Goal: Contribute content: Add original content to the website for others to see

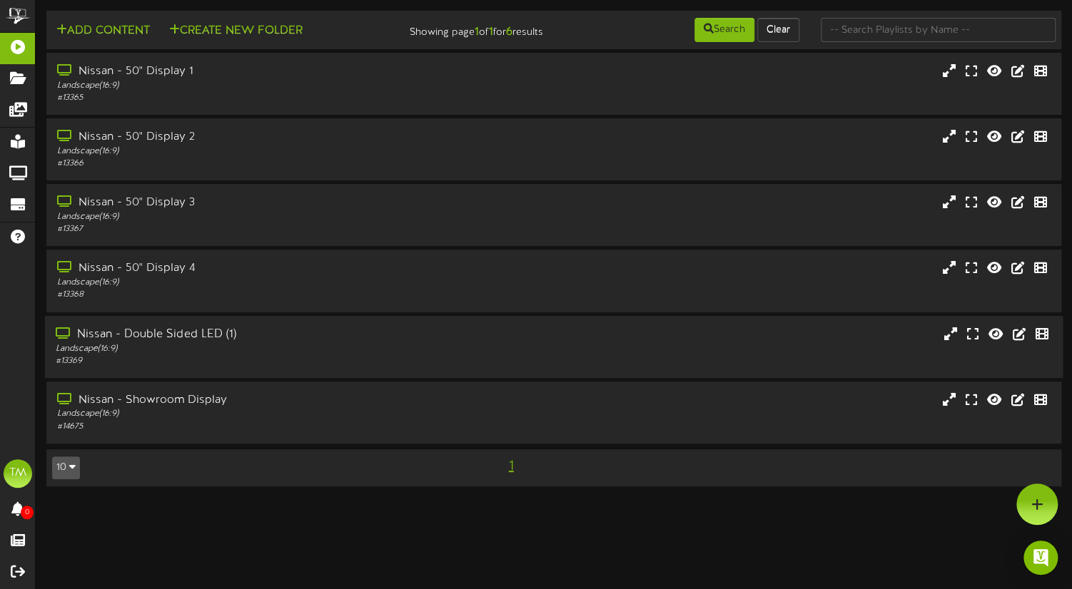
click at [180, 343] on div "Nissan - Double Sided LED (1)" at bounding box center [257, 334] width 402 height 16
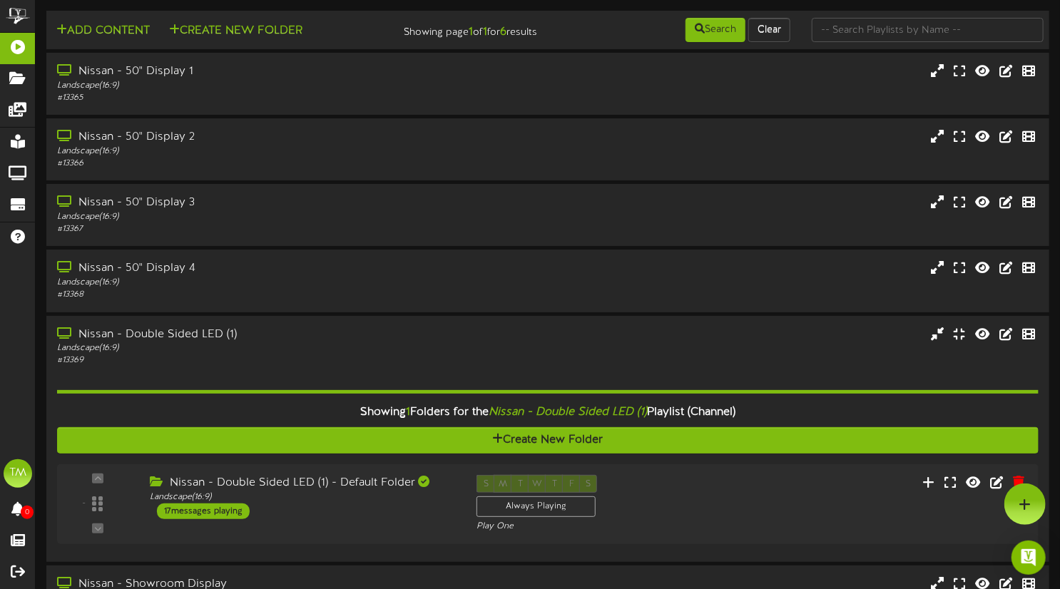
scroll to position [106, 0]
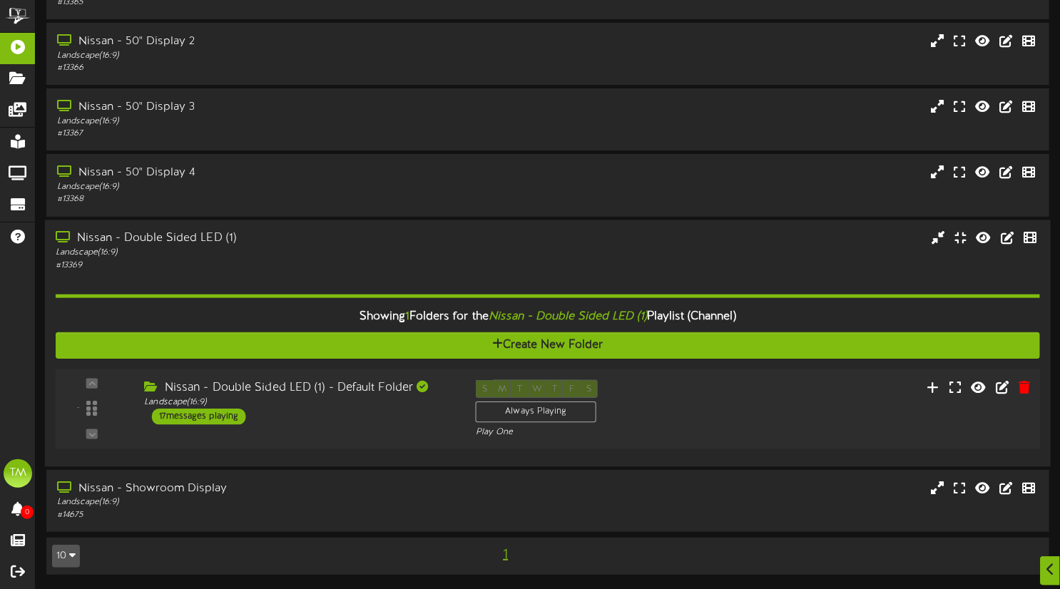
click at [212, 420] on div "17 messages playing" at bounding box center [199, 417] width 94 height 16
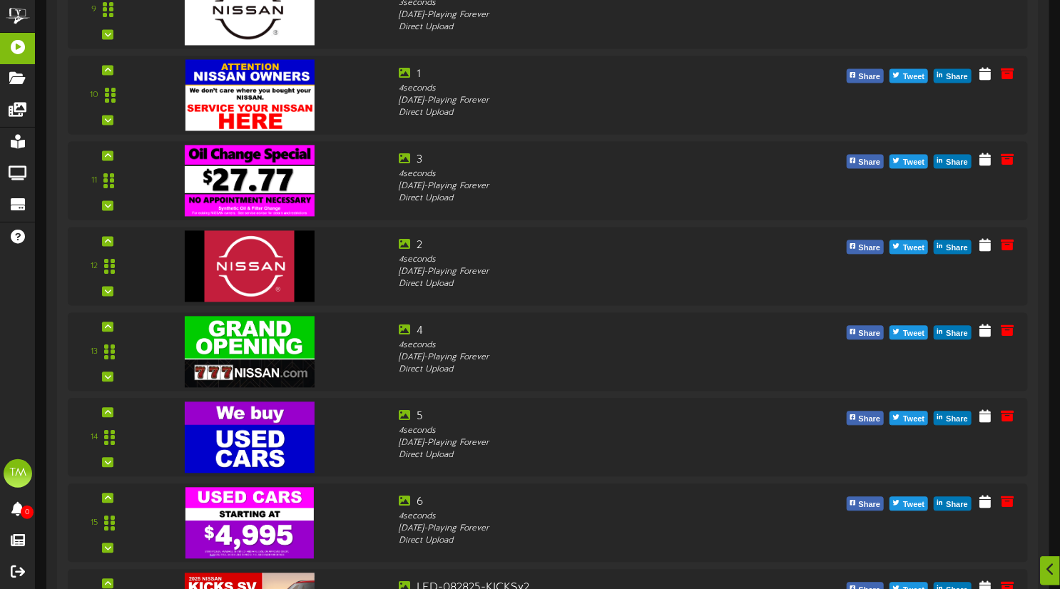
scroll to position [1650, 0]
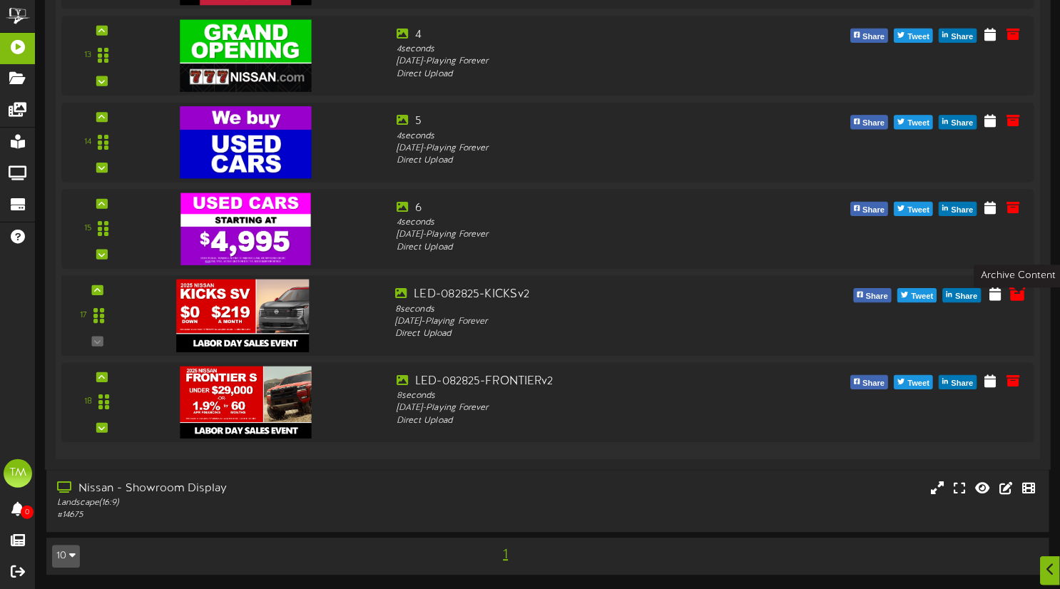
click at [1013, 298] on icon at bounding box center [1019, 293] width 16 height 16
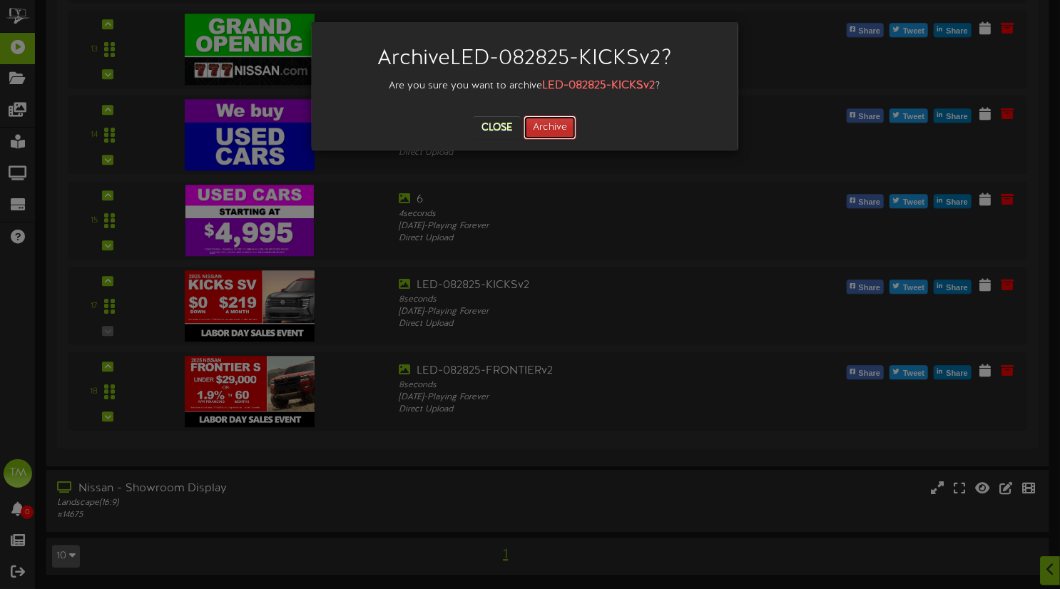
click at [565, 133] on button "Archive" at bounding box center [550, 128] width 53 height 24
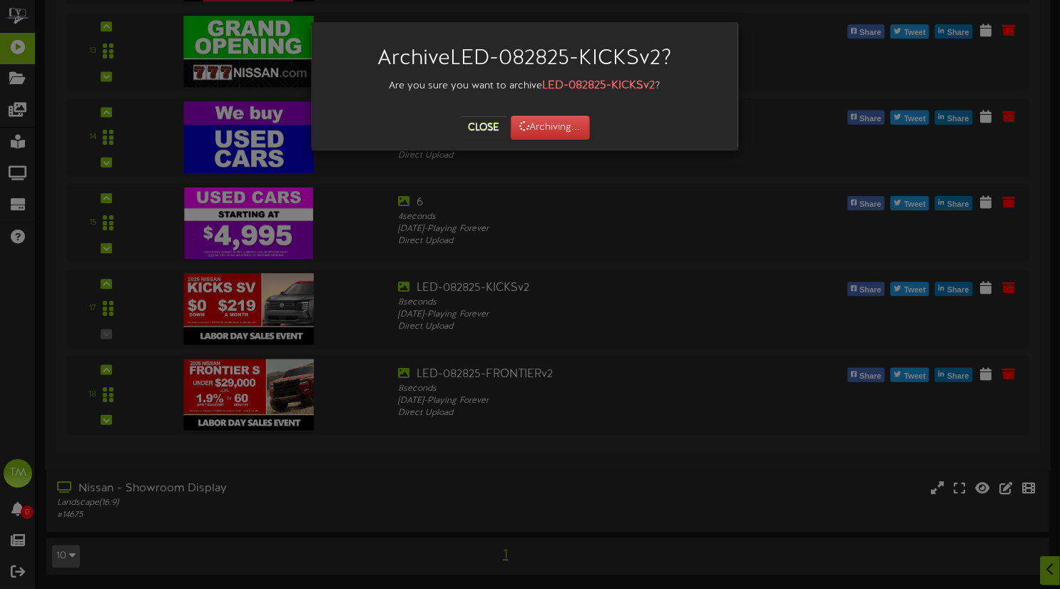
scroll to position [330, 0]
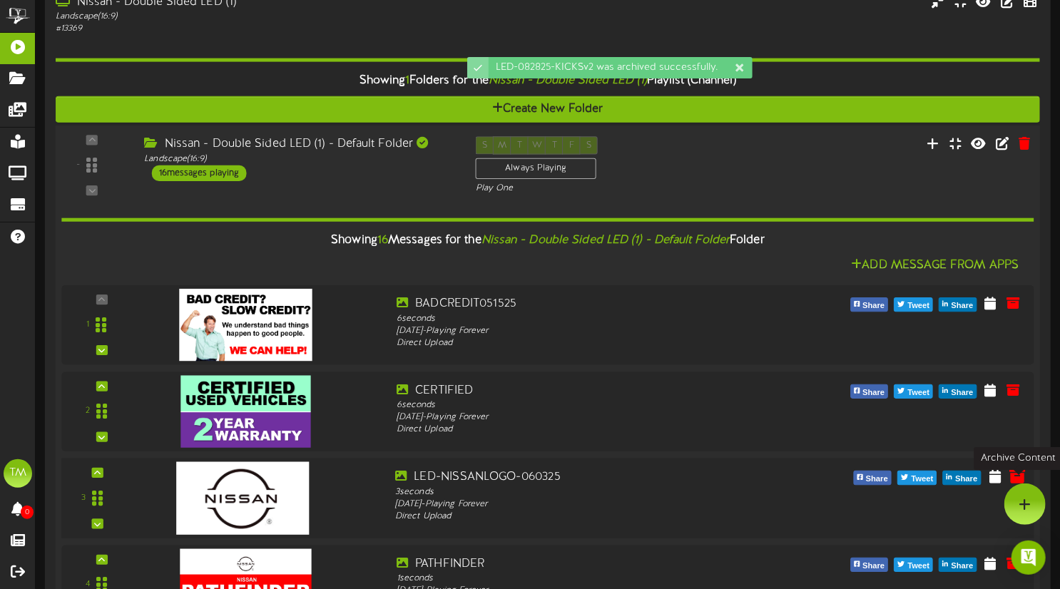
click at [1015, 483] on icon at bounding box center [1019, 476] width 16 height 16
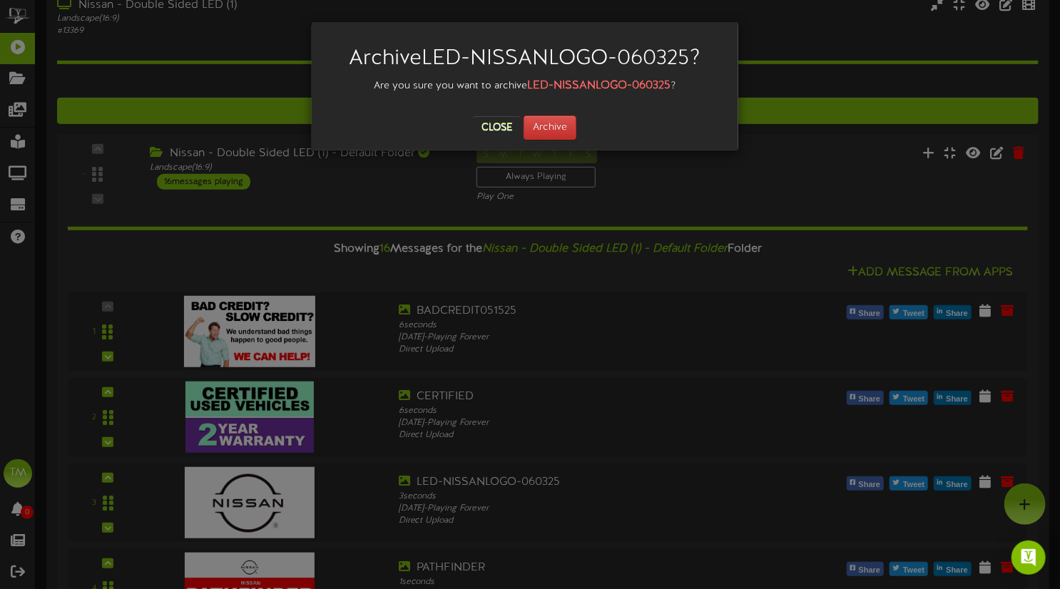
click at [774, 318] on div "Archive LED-NISSANLOGO-060325 ? Are you sure you want to archive LED-NISSANLOGO…" at bounding box center [530, 294] width 1060 height 589
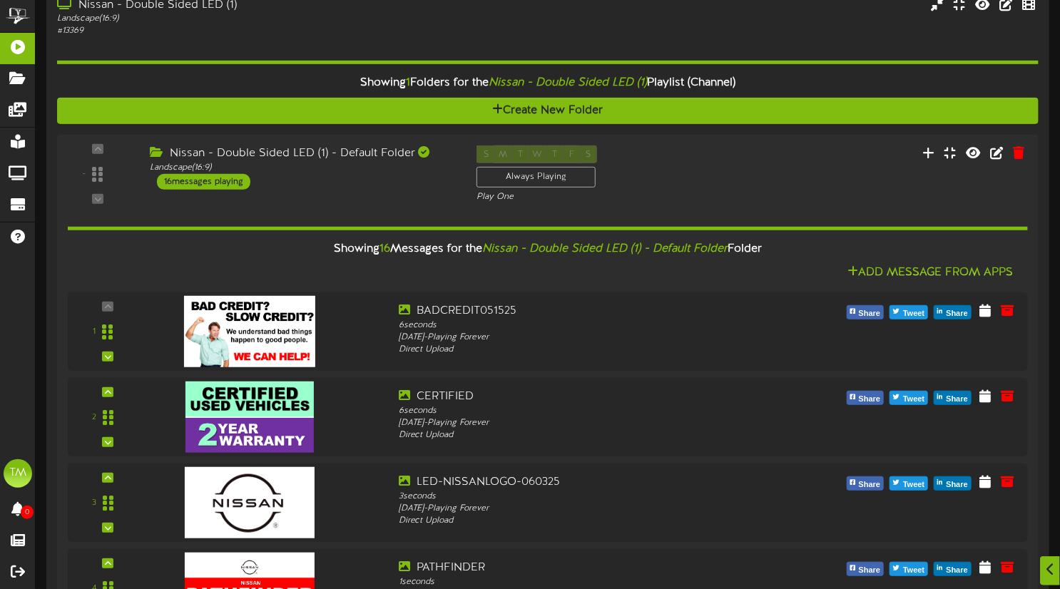
scroll to position [1564, 0]
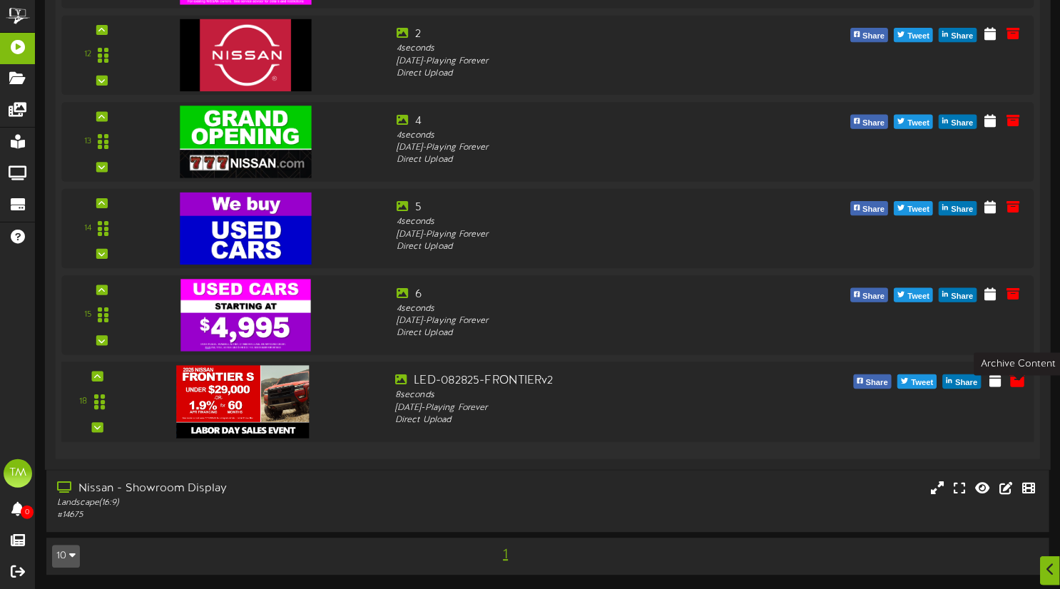
click at [1019, 382] on icon at bounding box center [1019, 379] width 16 height 16
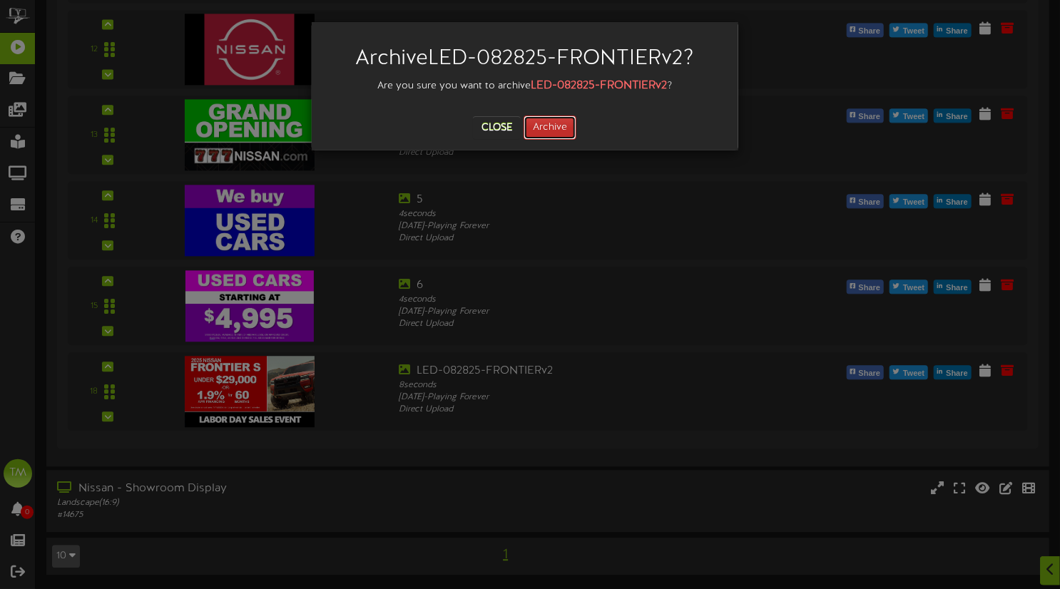
click at [542, 129] on button "Archive" at bounding box center [550, 128] width 53 height 24
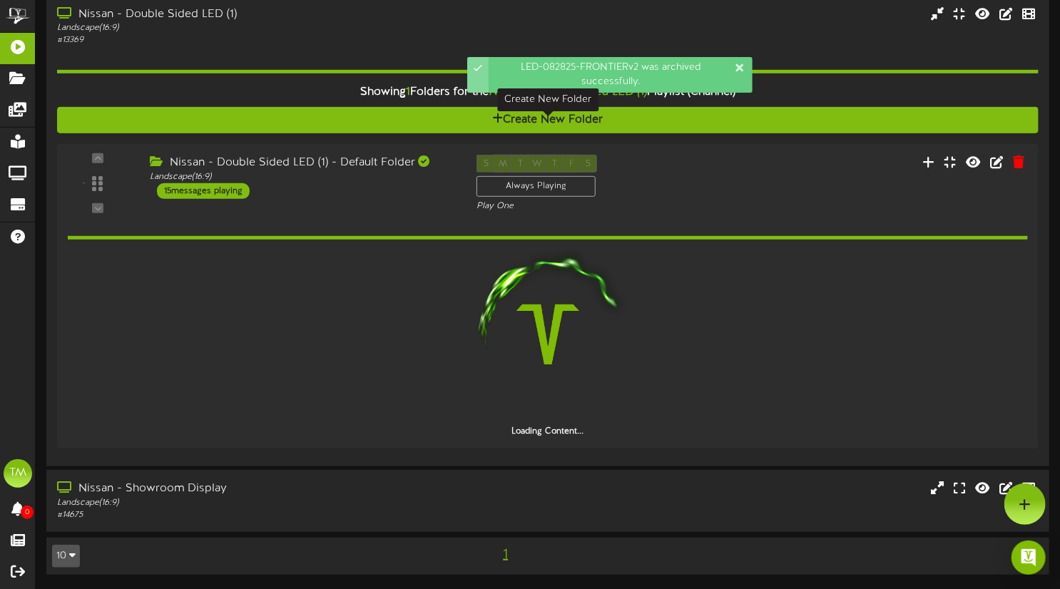
scroll to position [330, 0]
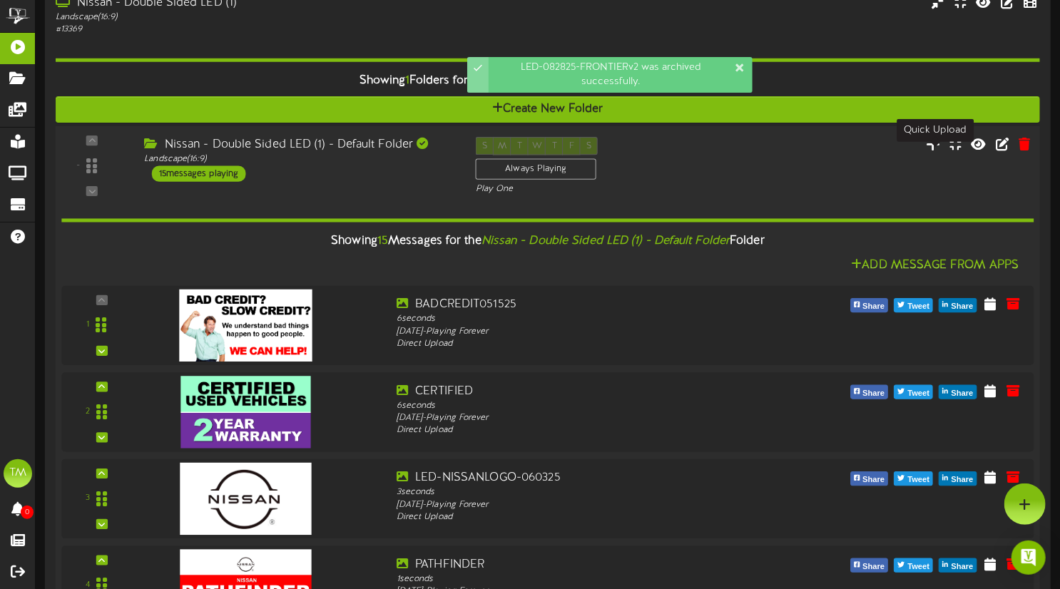
click at [937, 151] on icon at bounding box center [933, 144] width 15 height 16
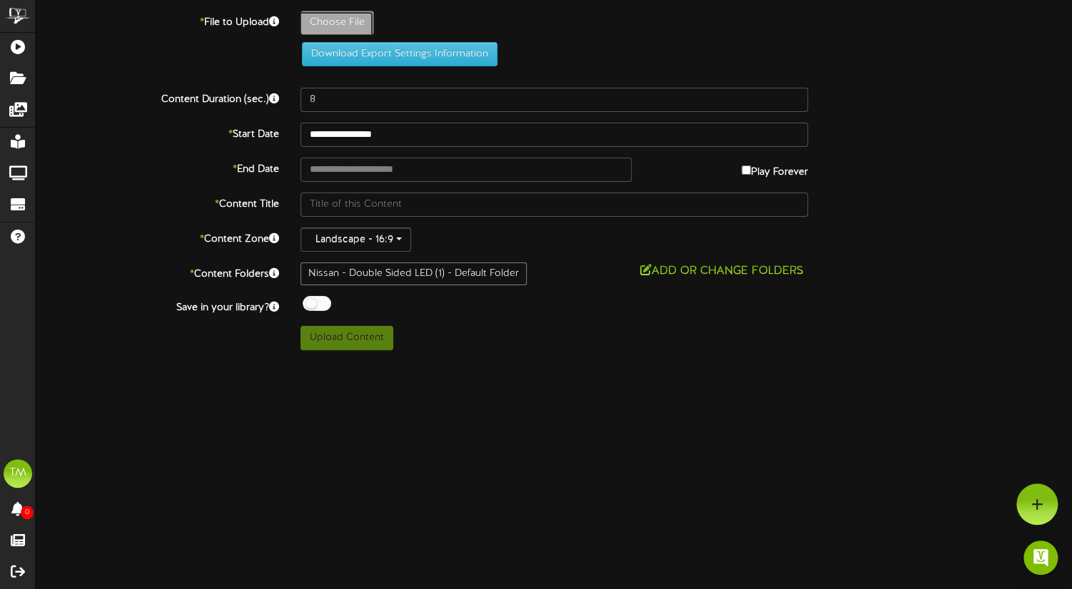
type input "**********"
type input "LED-090525-FRONTIERv1"
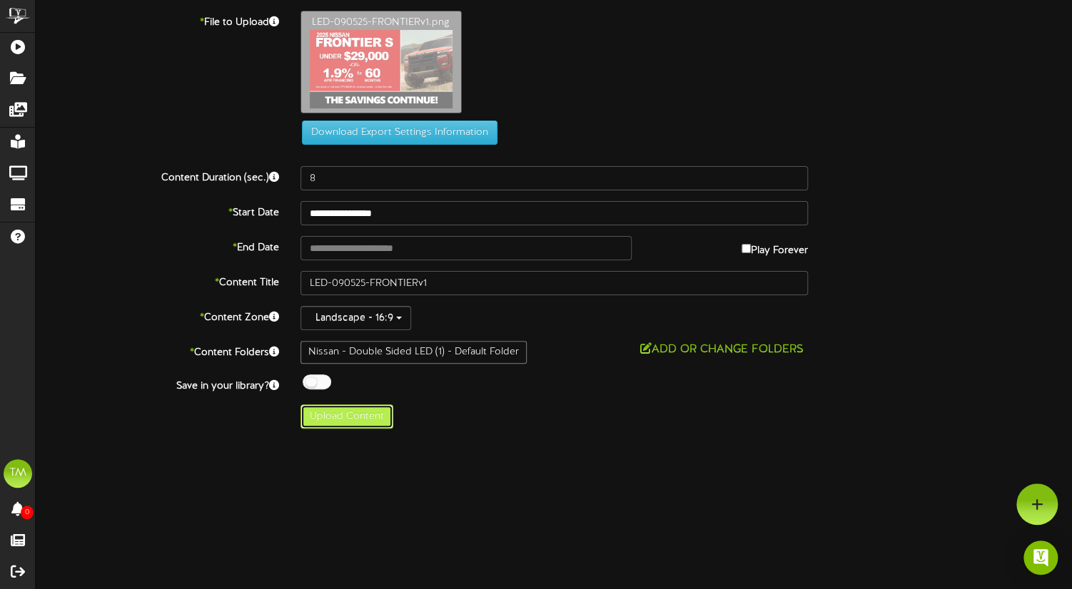
click at [360, 410] on button "Upload Content" at bounding box center [346, 417] width 93 height 24
type input "**********"
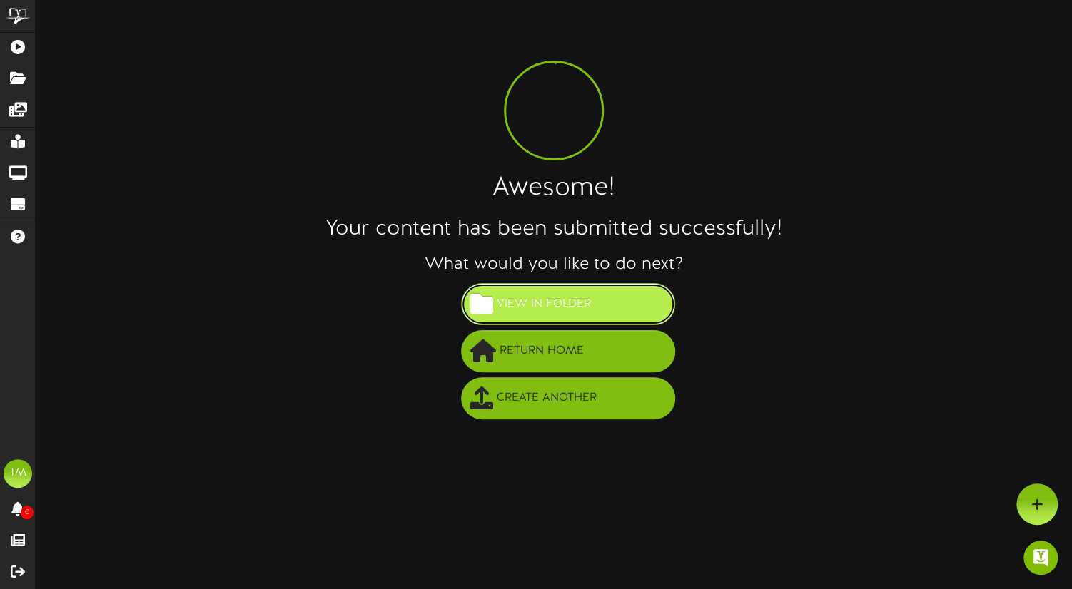
click at [537, 309] on span "View in Folder" at bounding box center [543, 305] width 101 height 24
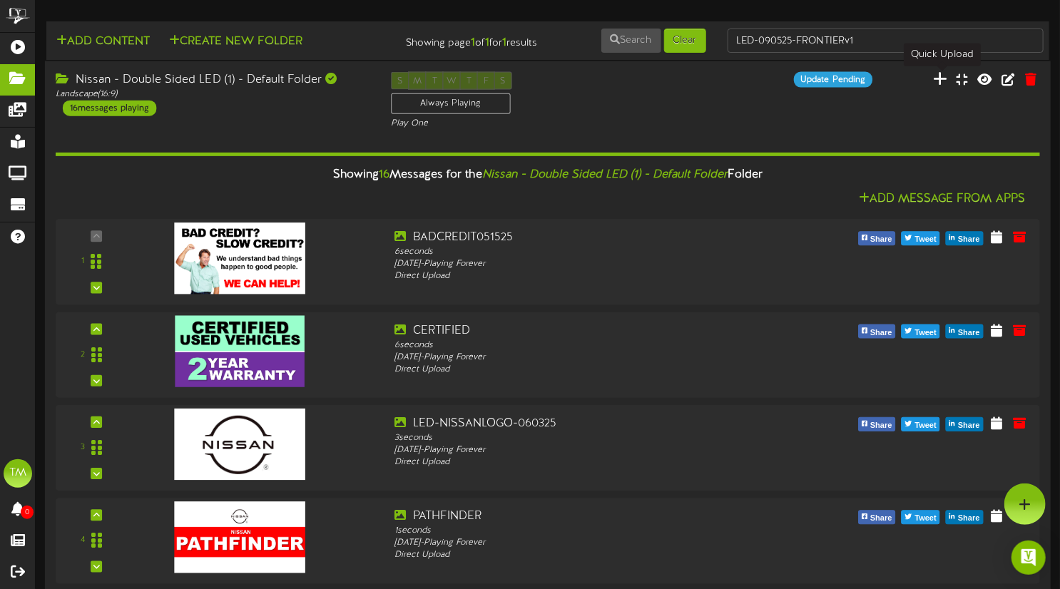
click at [942, 83] on icon at bounding box center [940, 79] width 14 height 16
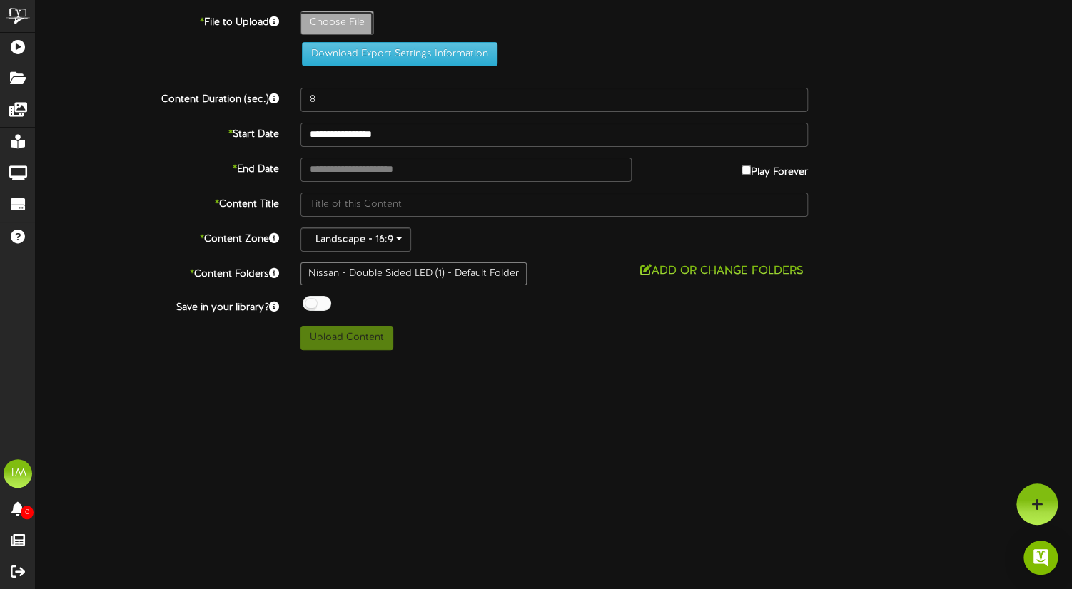
type input "**********"
type input "LED-090525-KICKSv1"
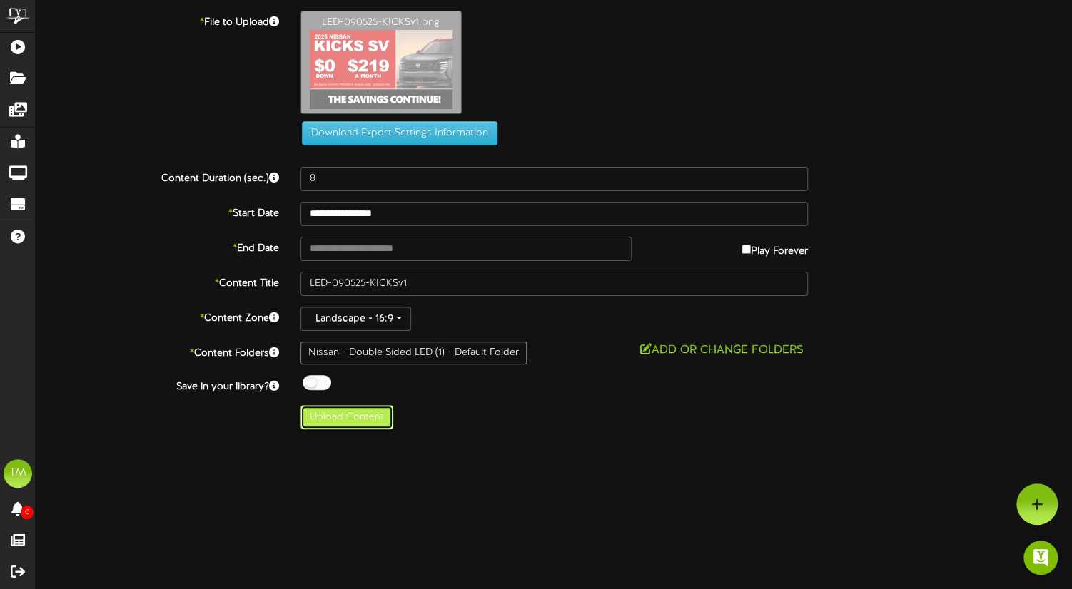
click at [357, 415] on button "Upload Content" at bounding box center [346, 417] width 93 height 24
type input "**********"
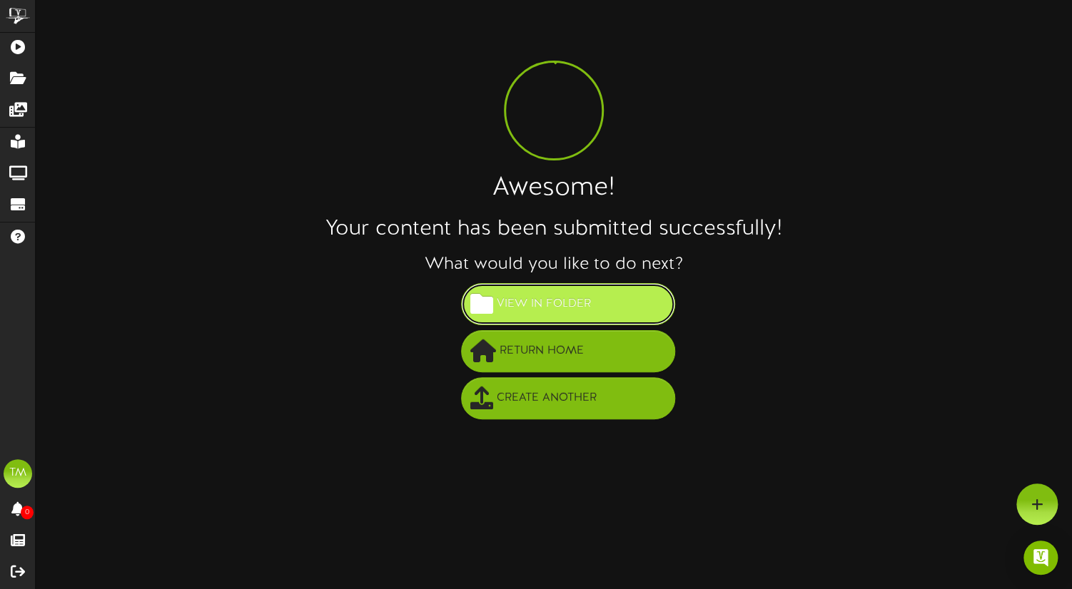
click at [556, 303] on span "View in Folder" at bounding box center [543, 305] width 101 height 24
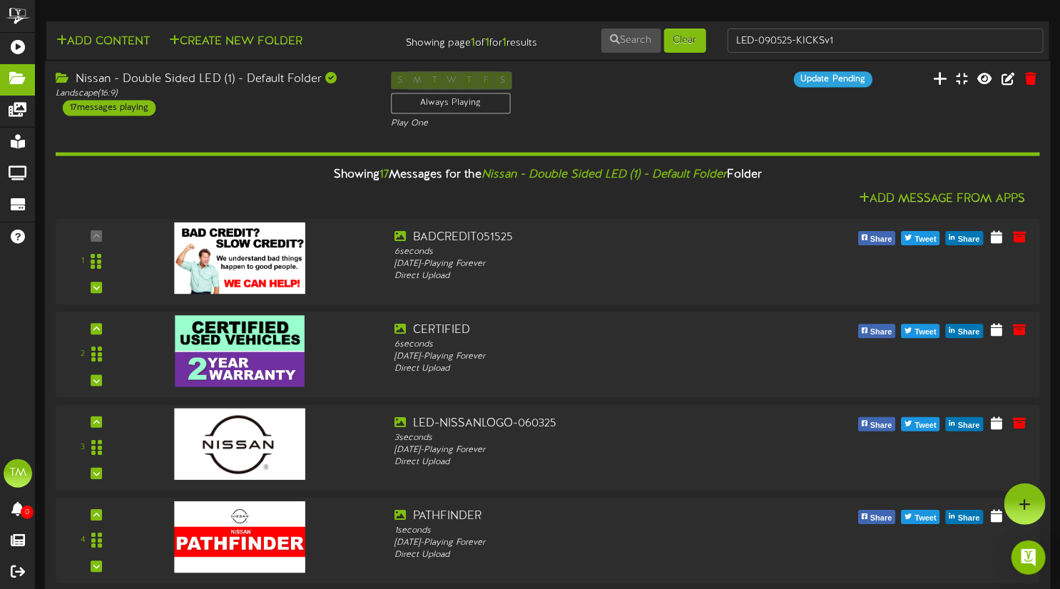
click at [935, 74] on button at bounding box center [940, 81] width 23 height 22
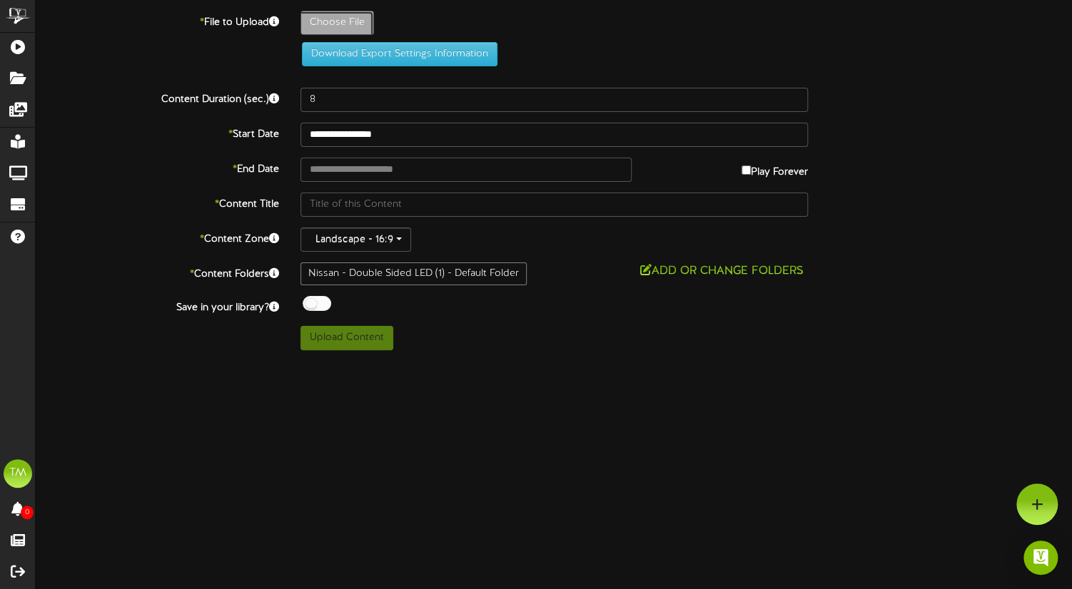
type input "**********"
type input "LED-090525-ESPANOLv1"
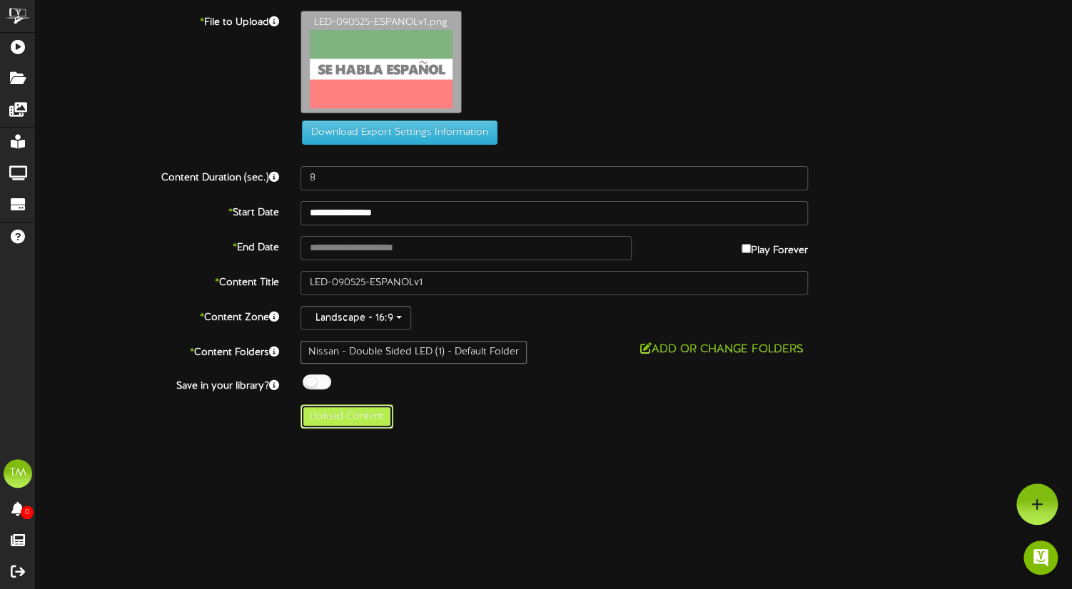
click at [362, 410] on button "Upload Content" at bounding box center [346, 417] width 93 height 24
type input "**********"
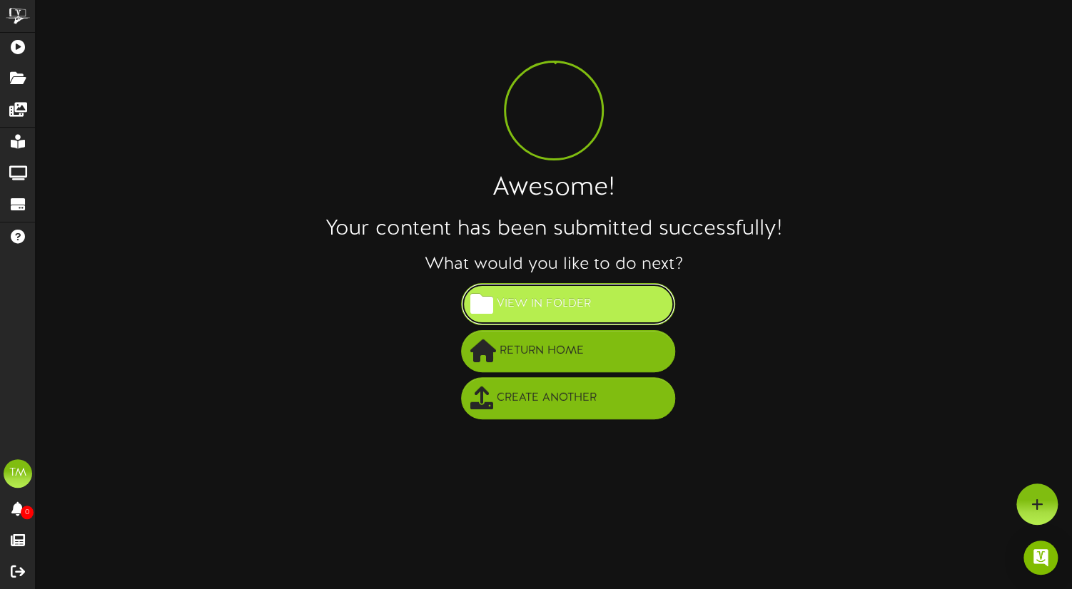
click at [592, 313] on span "View in Folder" at bounding box center [543, 305] width 101 height 24
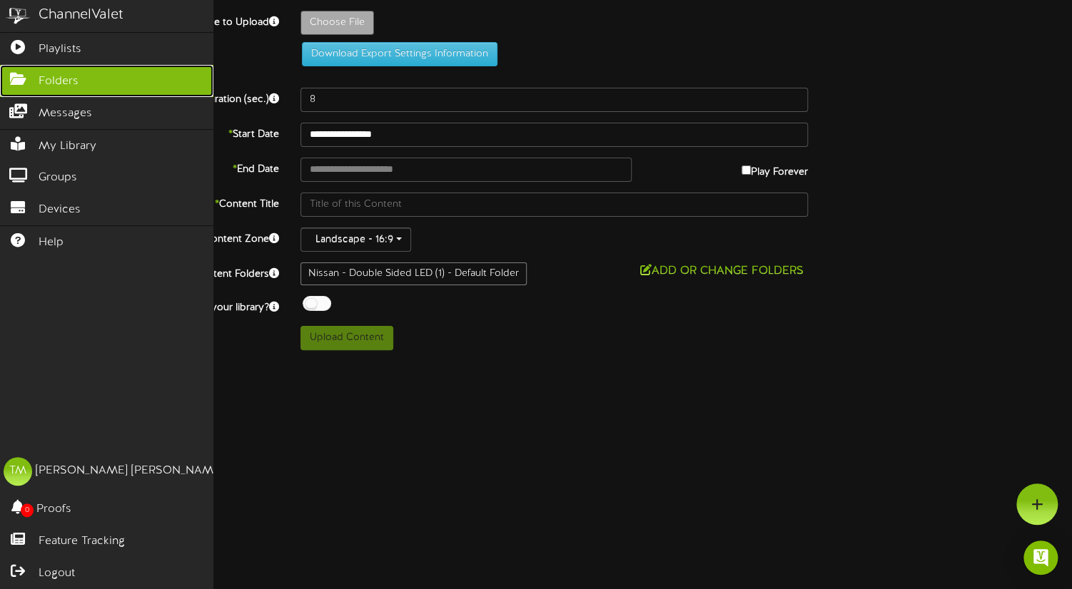
click at [40, 83] on span "Folders" at bounding box center [59, 82] width 40 height 16
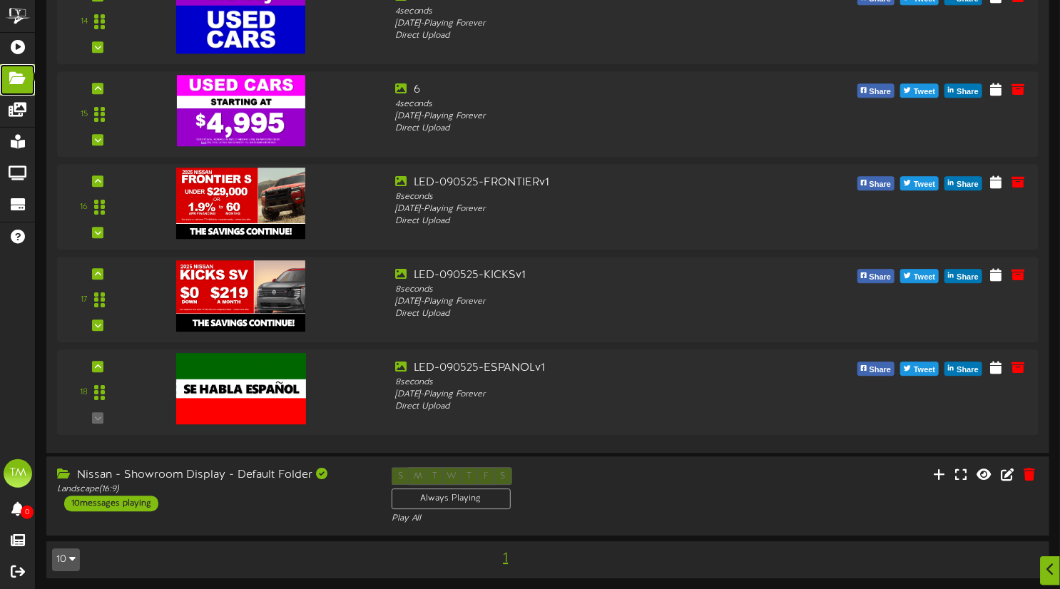
scroll to position [1793, 0]
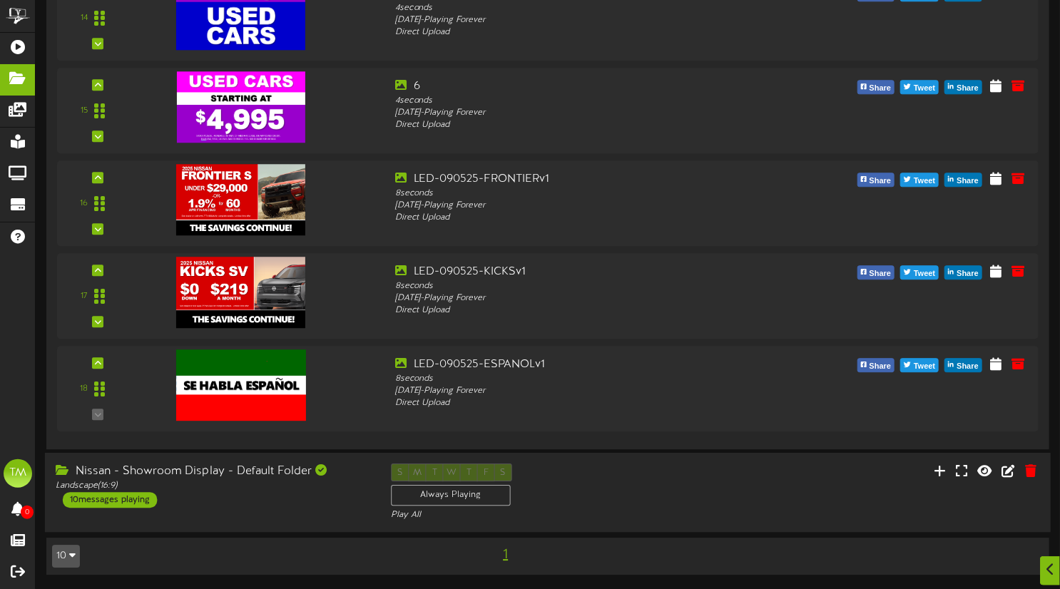
click at [140, 499] on div "10 messages playing" at bounding box center [110, 500] width 94 height 16
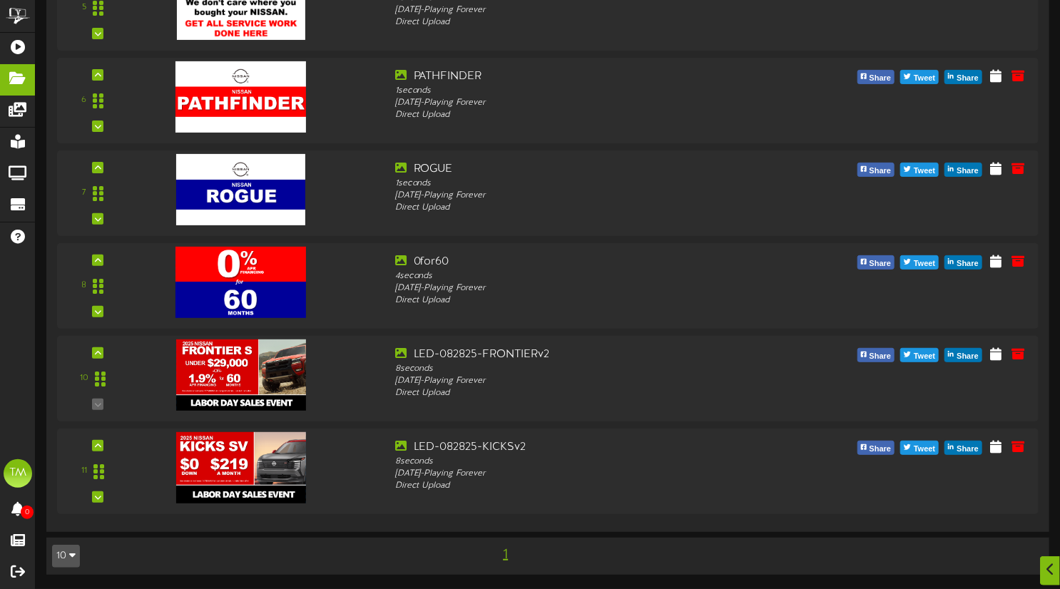
scroll to position [2795, 0]
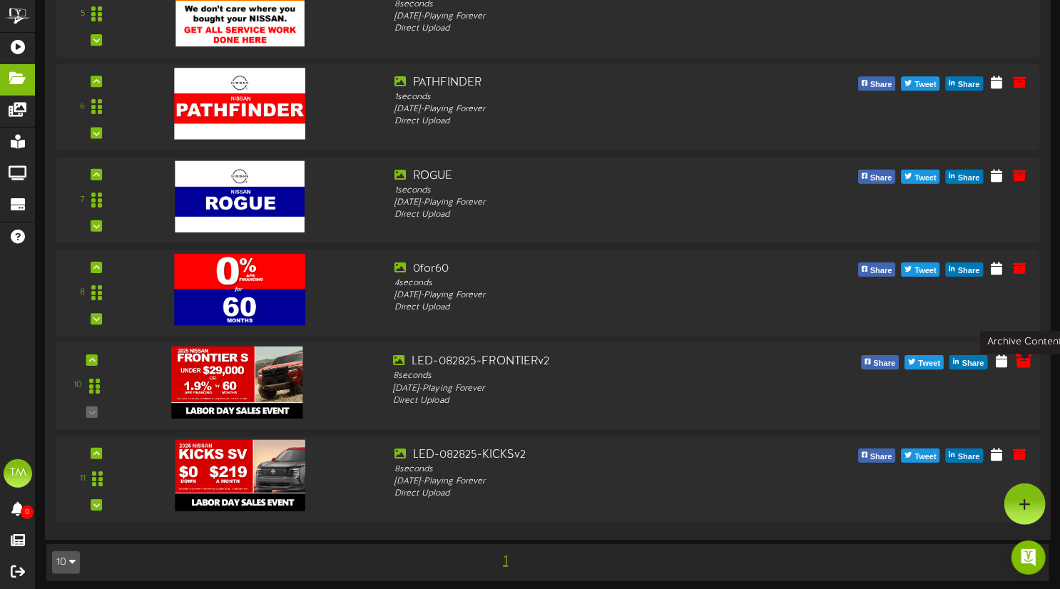
click at [1022, 369] on icon at bounding box center [1025, 361] width 16 height 16
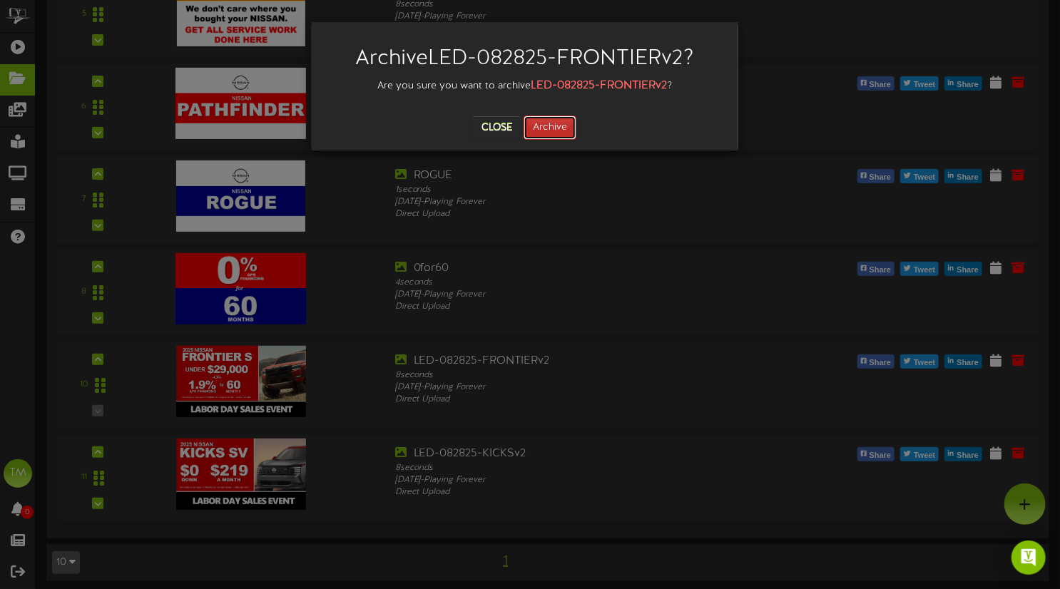
click at [550, 132] on button "Archive" at bounding box center [550, 128] width 53 height 24
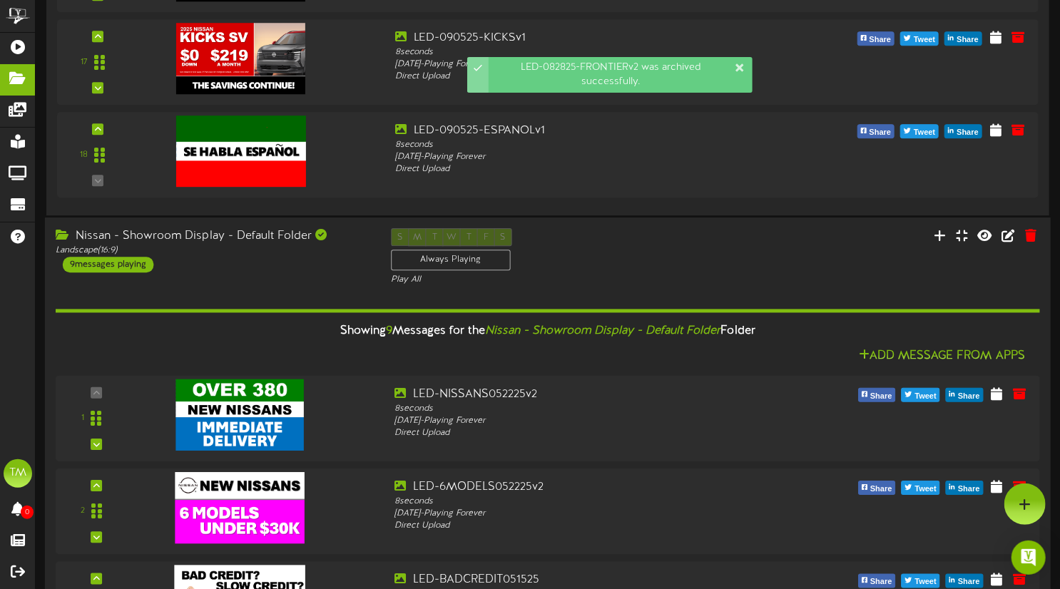
scroll to position [2717, 0]
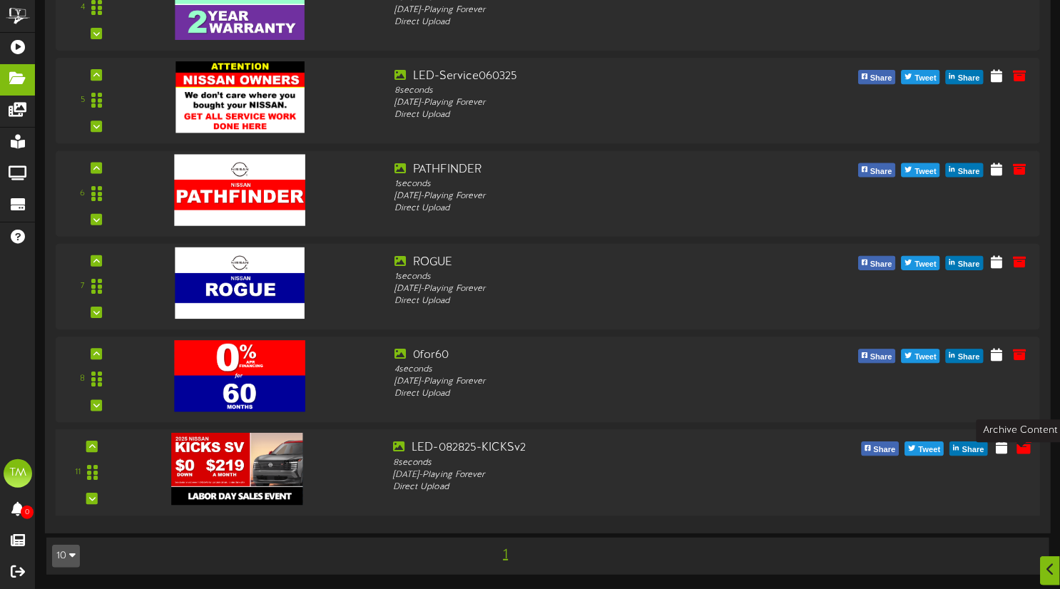
click at [1021, 449] on icon at bounding box center [1025, 448] width 16 height 16
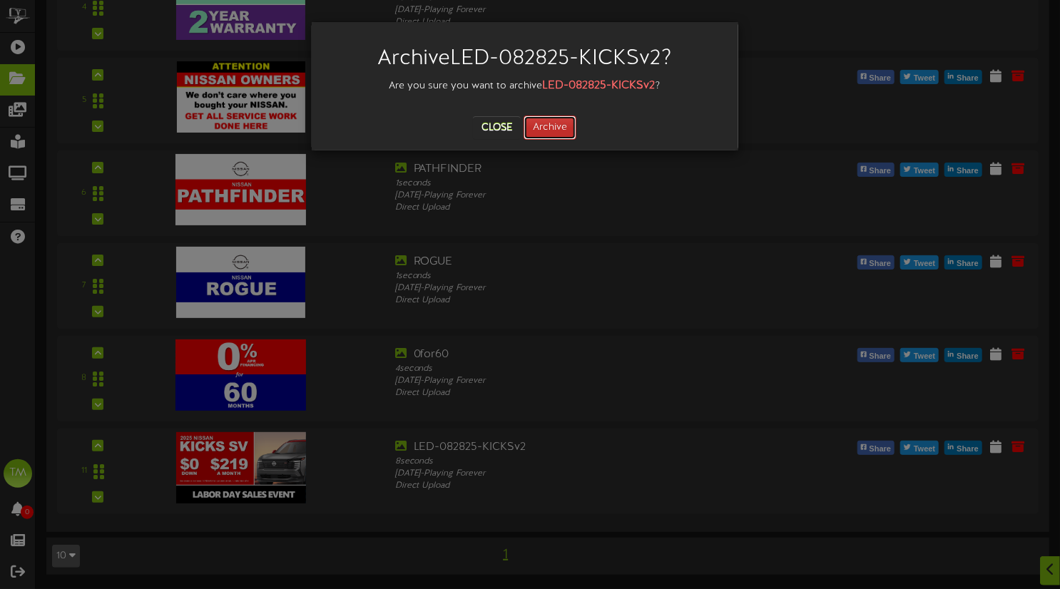
click at [559, 119] on button "Archive" at bounding box center [550, 128] width 53 height 24
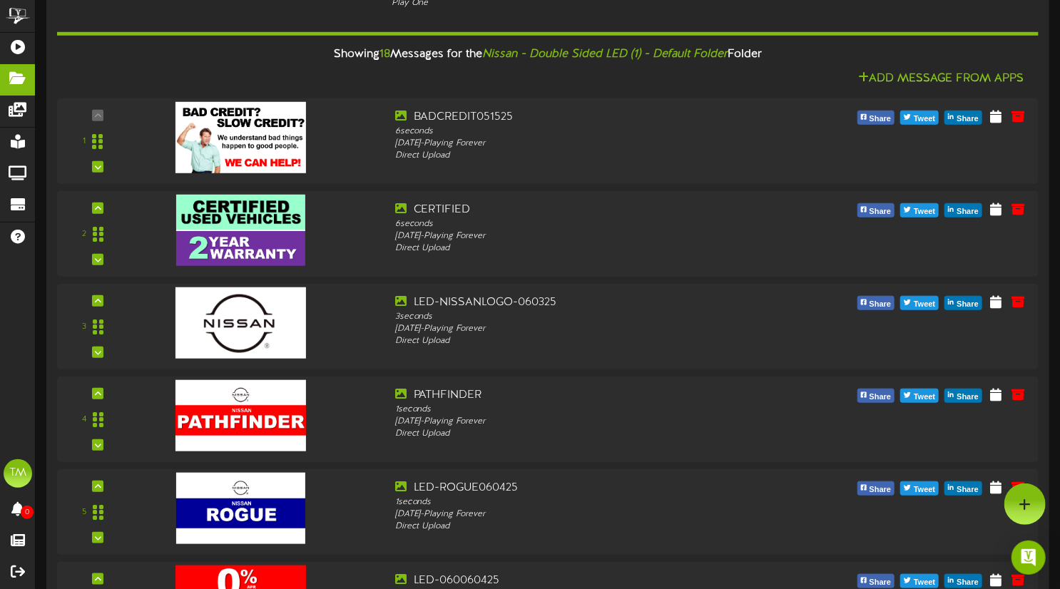
scroll to position [263, 0]
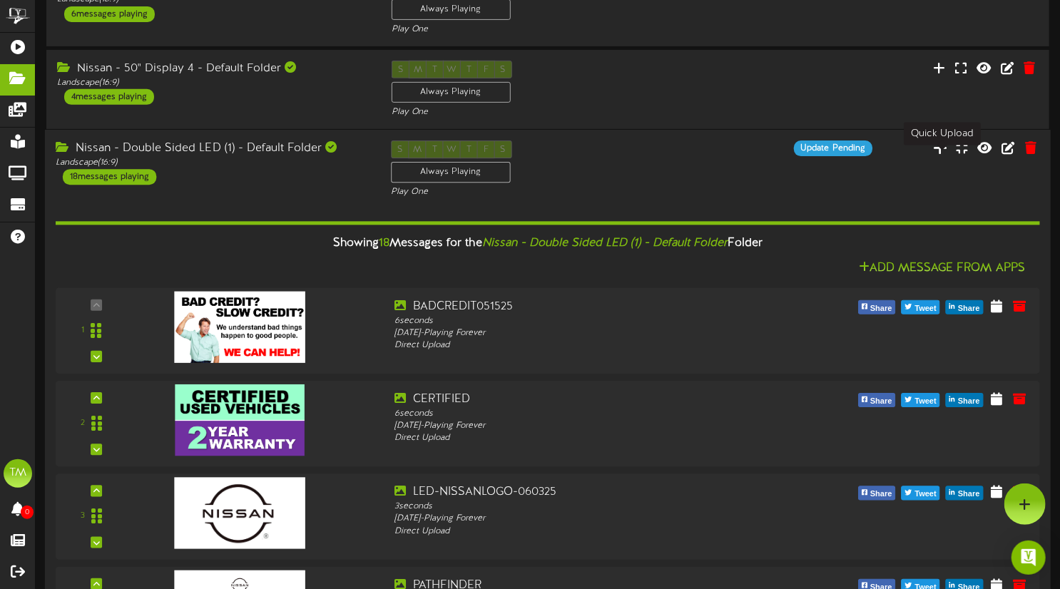
click at [938, 155] on icon at bounding box center [940, 148] width 14 height 16
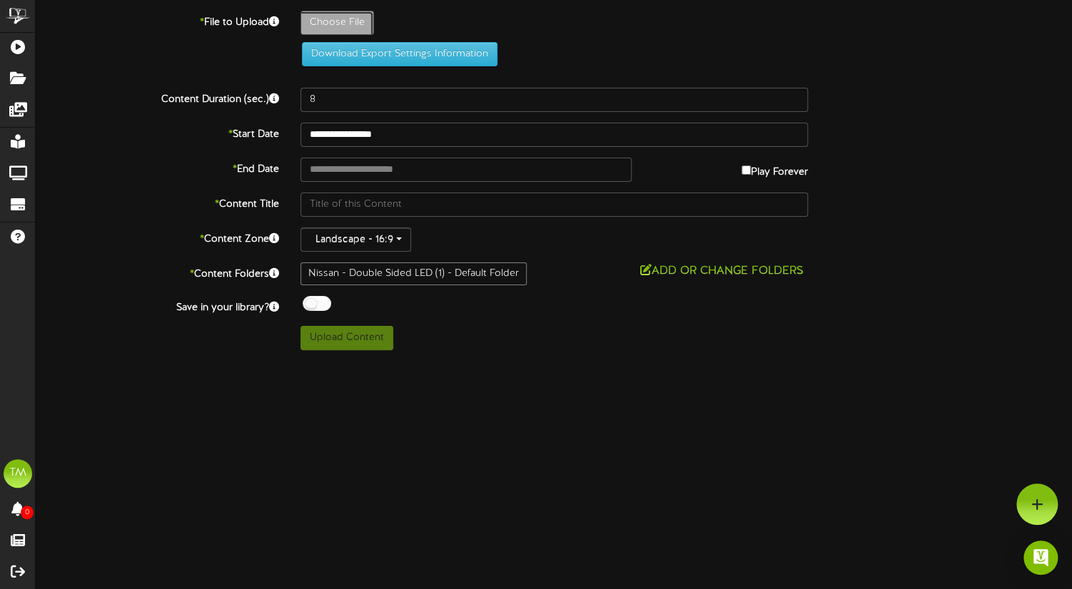
type input "**********"
type input "LED-090525-ESPANOLv1"
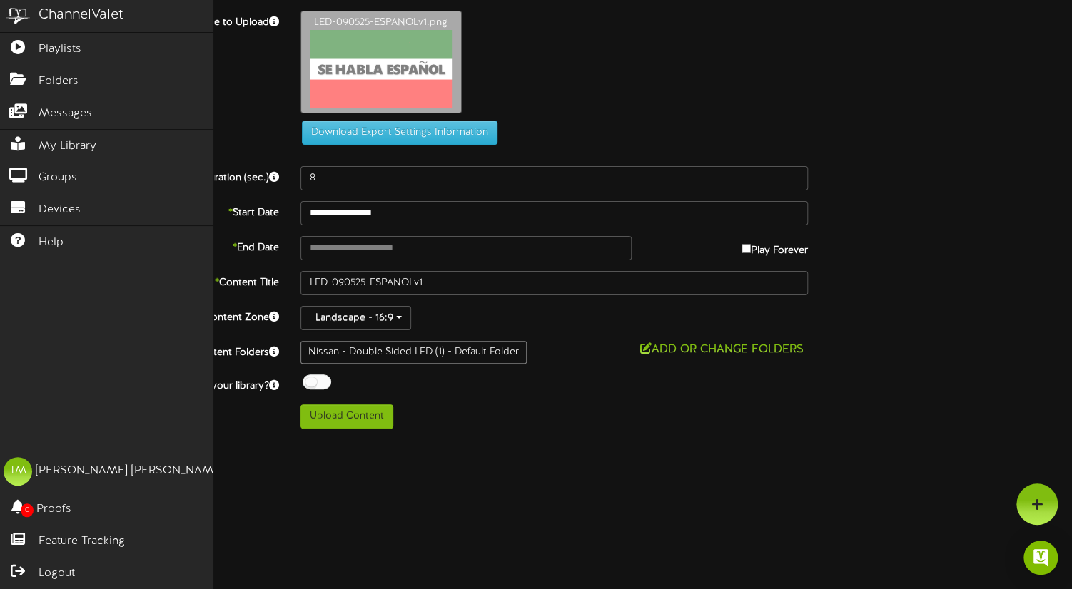
click at [16, 14] on img at bounding box center [18, 16] width 36 height 32
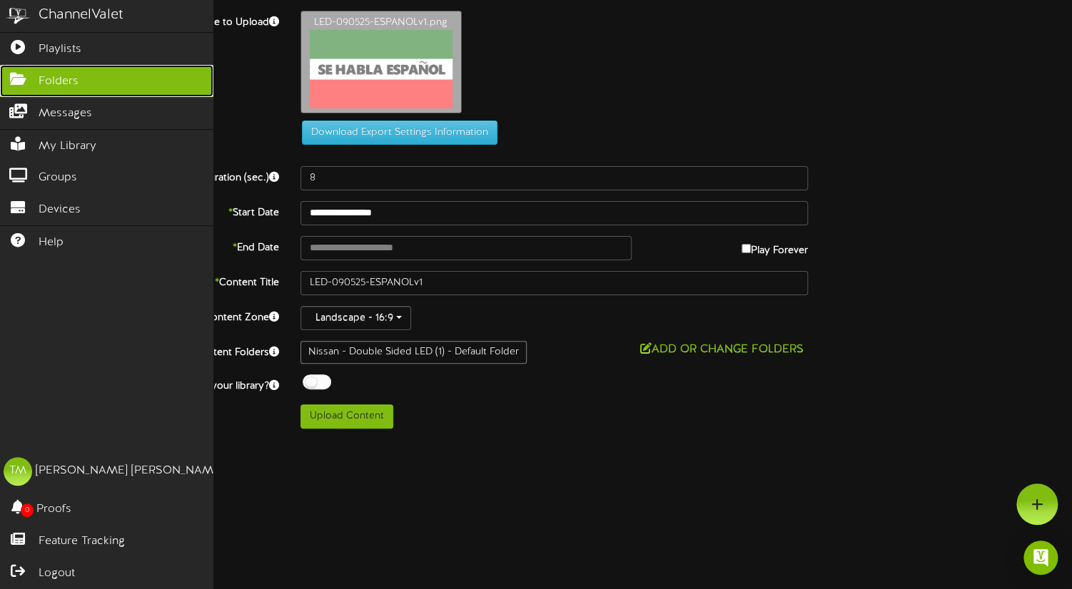
click at [18, 81] on icon at bounding box center [18, 77] width 36 height 11
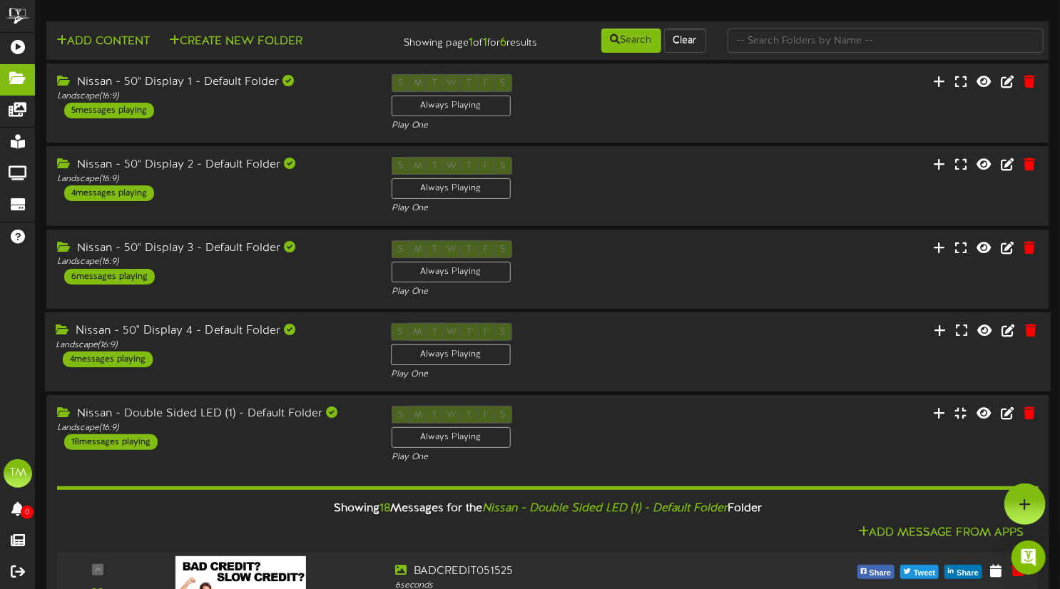
click at [285, 368] on div "Nissan - 50" Display 4 - Default Folder Landscape ( 16:9 ) 4 messages playing" at bounding box center [212, 345] width 335 height 44
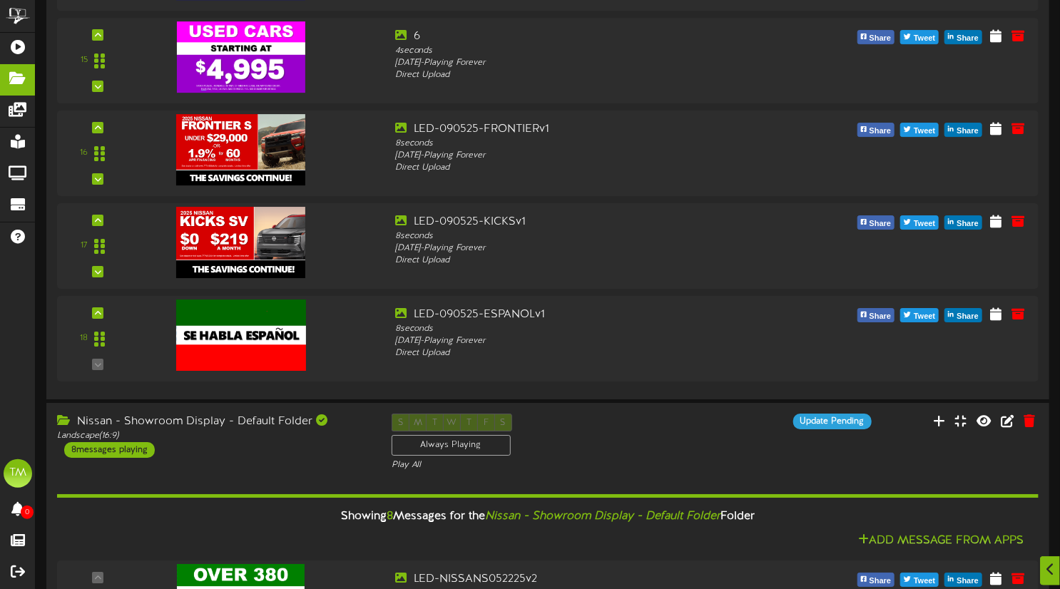
scroll to position [2305, 0]
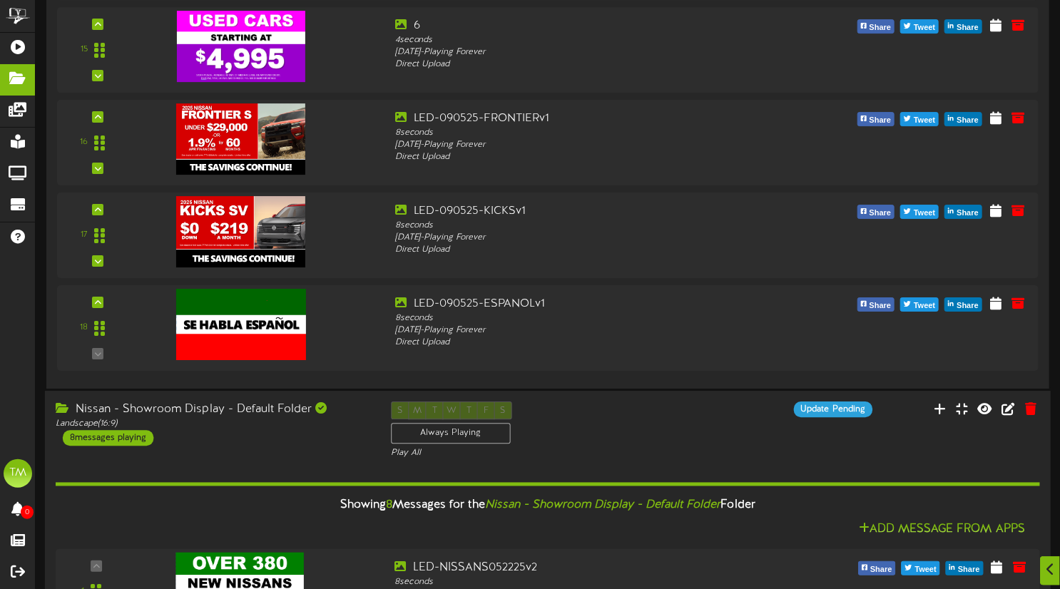
click at [128, 446] on div "8 messages playing" at bounding box center [108, 438] width 91 height 16
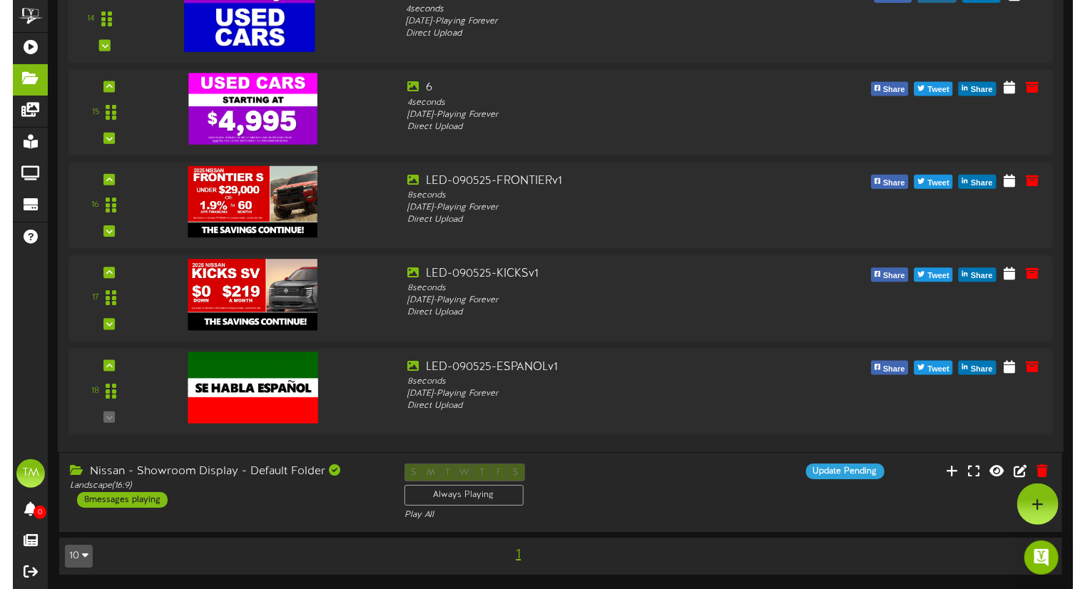
scroll to position [2242, 0]
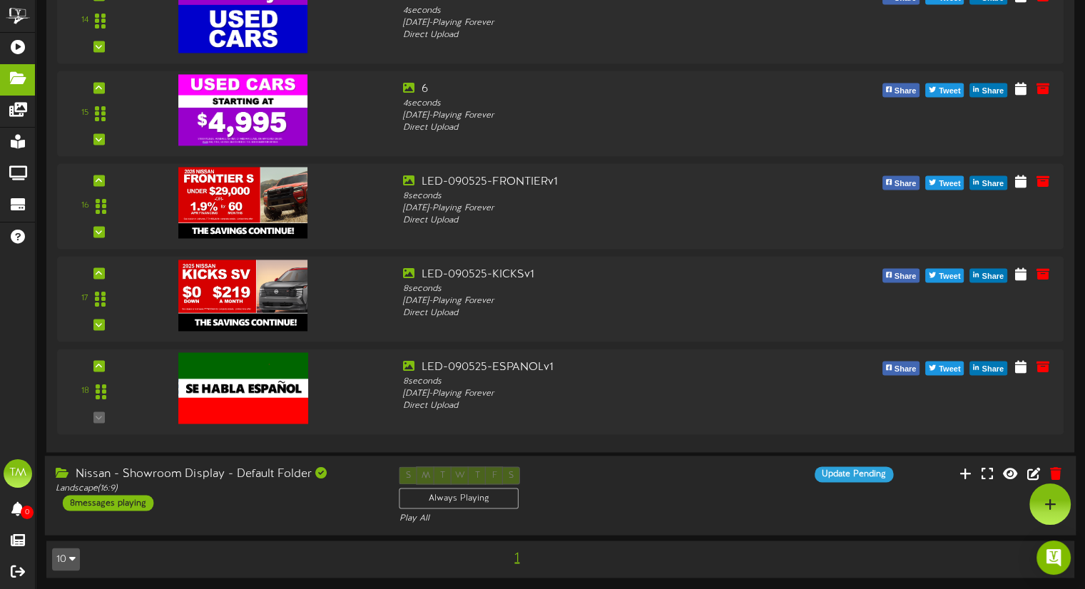
click at [113, 503] on div "8 messages playing" at bounding box center [108, 503] width 91 height 16
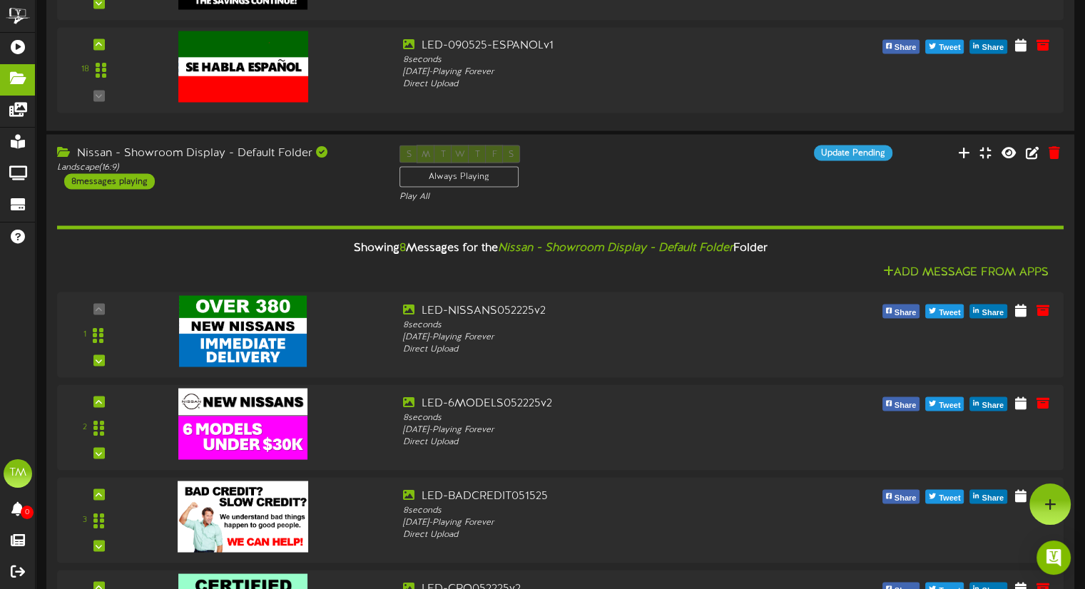
scroll to position [2544, 0]
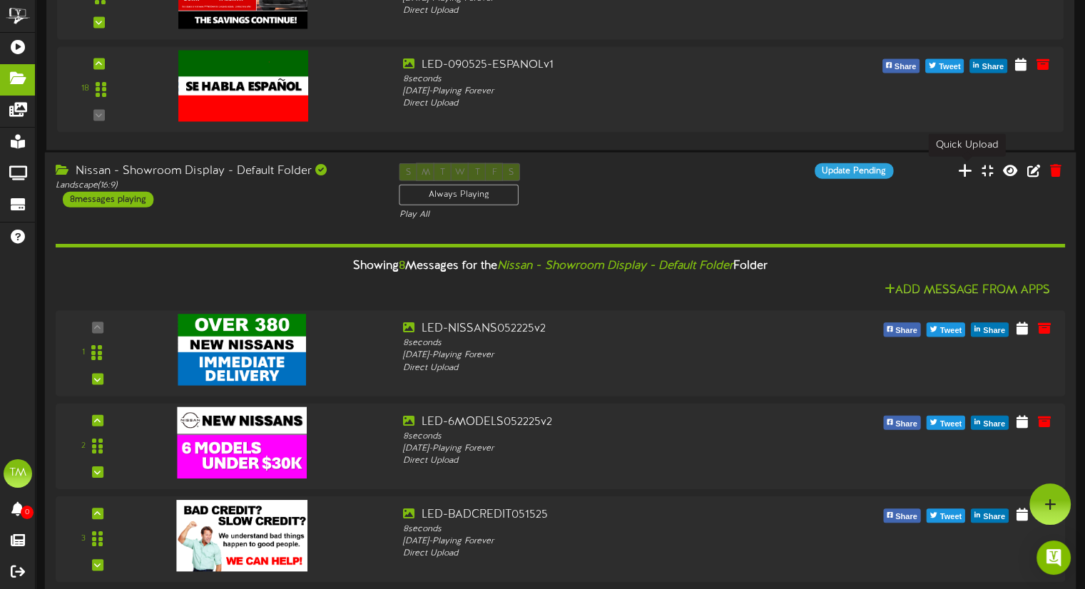
click at [962, 166] on icon at bounding box center [965, 170] width 14 height 16
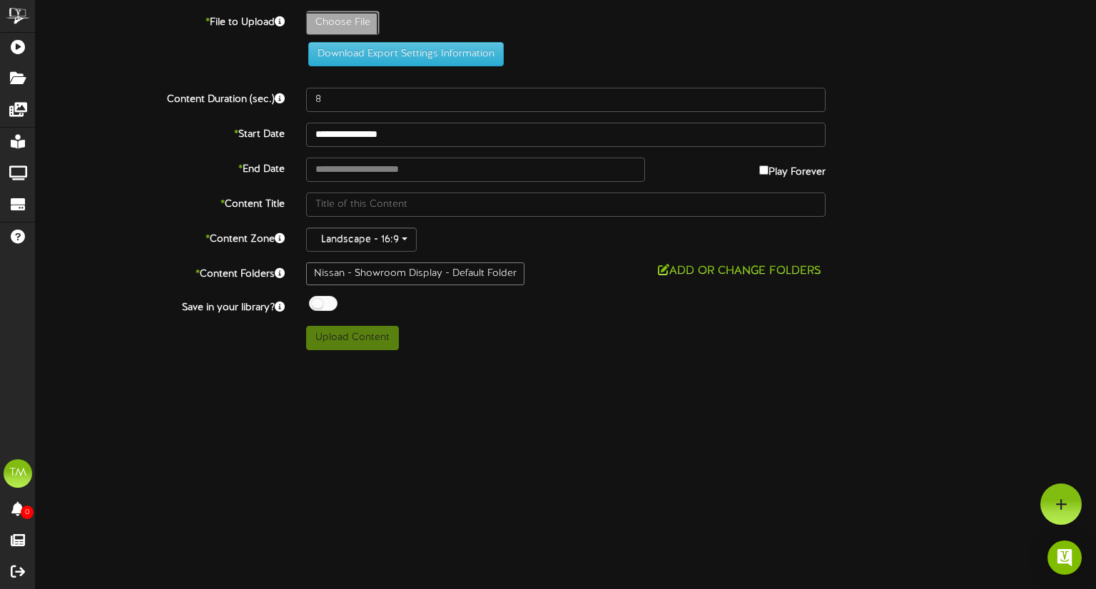
type input "**********"
type input "LED-090525-ESPANOLv1"
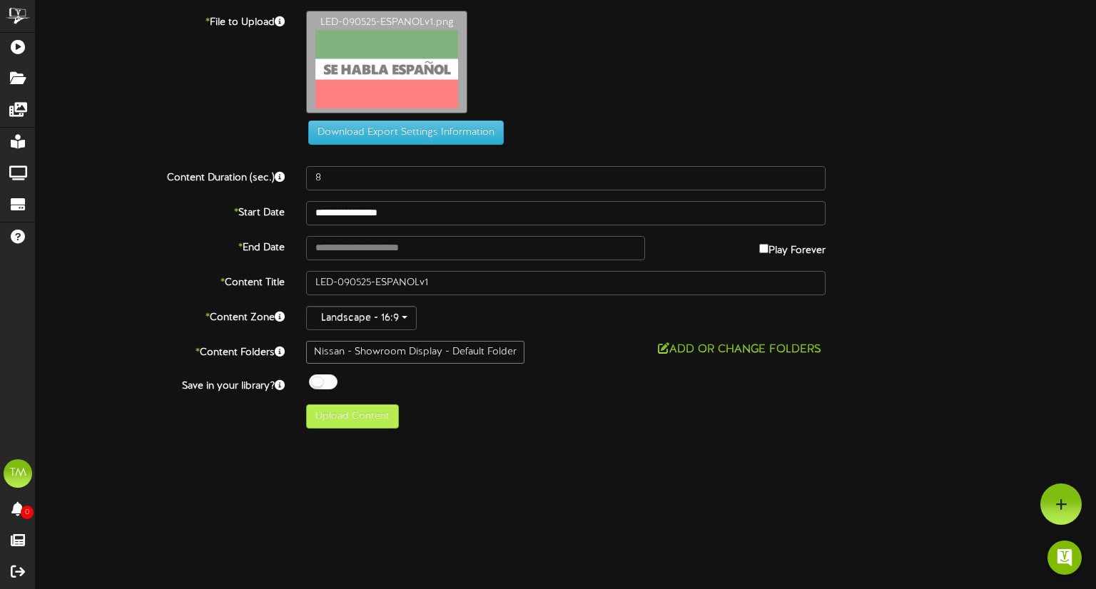
click at [348, 352] on div "Nissan - Showroom Display - Default Folder" at bounding box center [415, 352] width 218 height 23
click at [348, 425] on button "Upload Content" at bounding box center [352, 417] width 93 height 24
type input "**********"
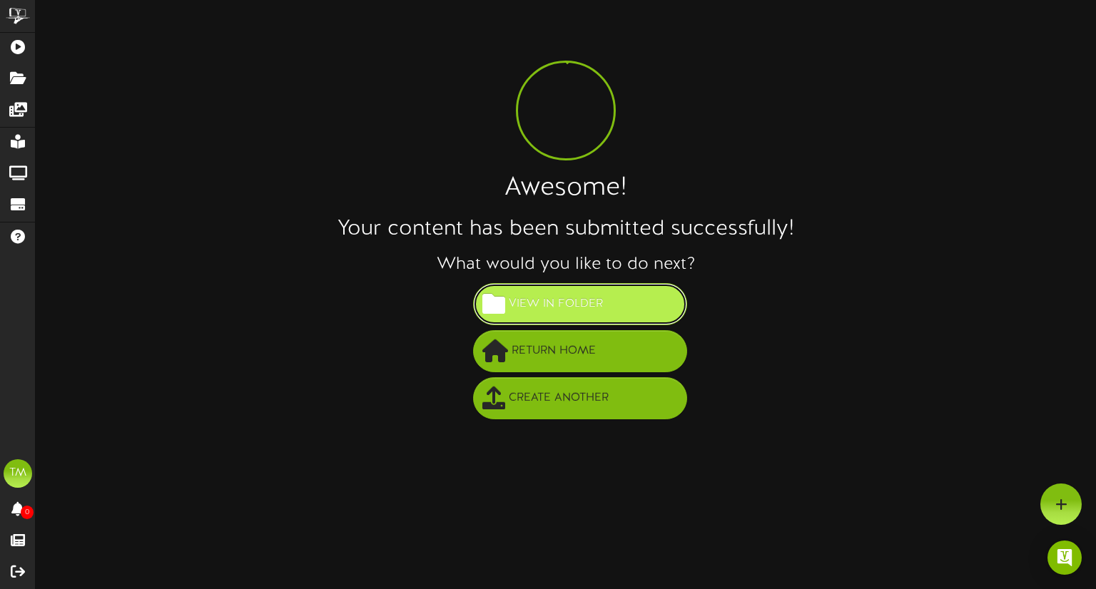
click at [580, 316] on button "View in Folder" at bounding box center [580, 304] width 214 height 42
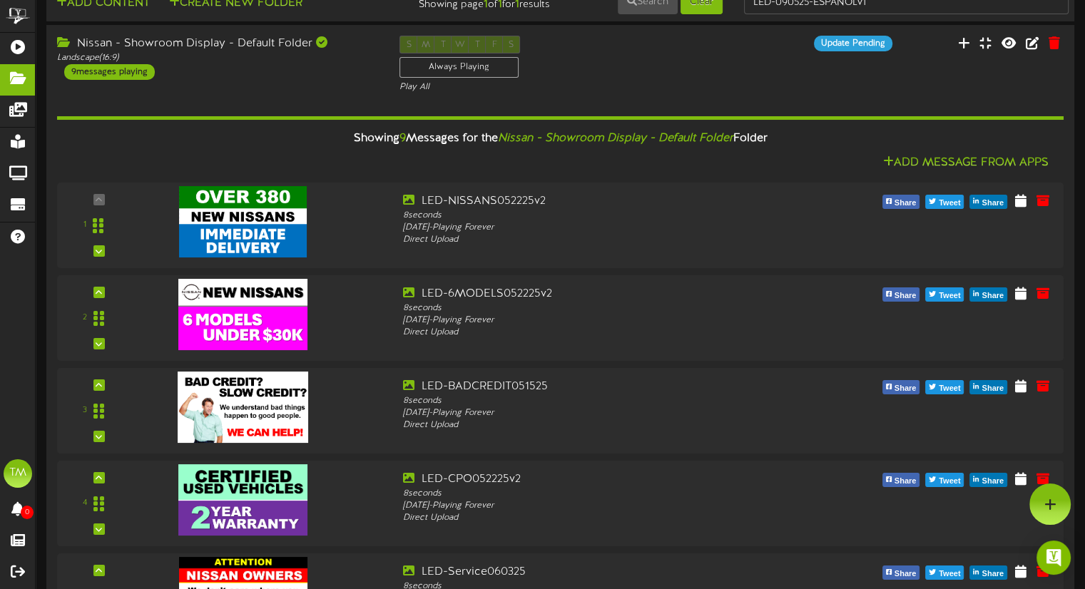
scroll to position [37, 0]
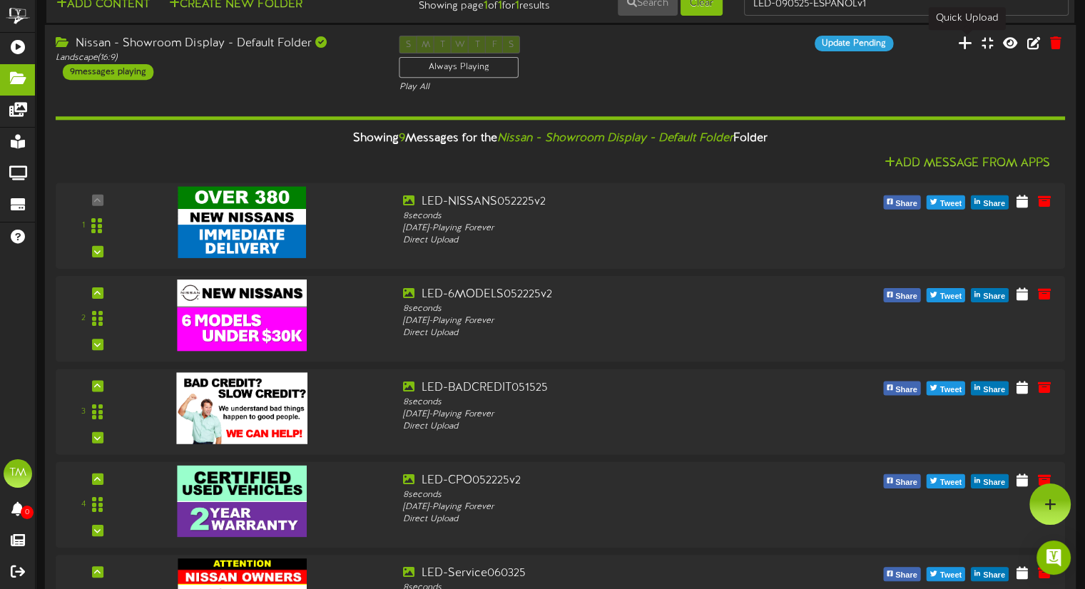
click at [970, 41] on icon at bounding box center [965, 43] width 14 height 16
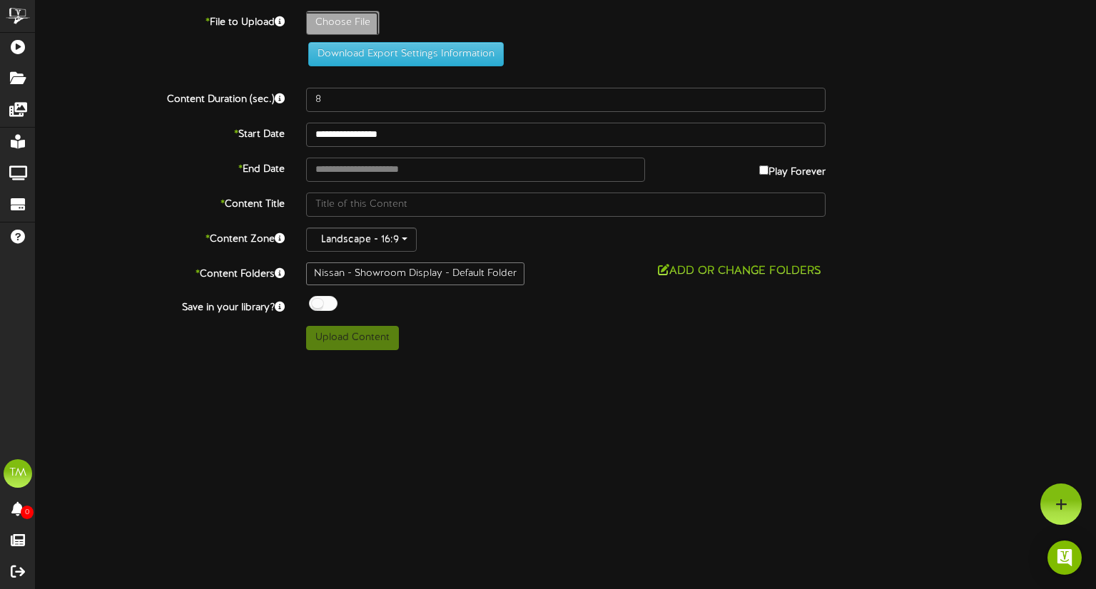
type input "**********"
type input "LED-090525-FRONTIERv1"
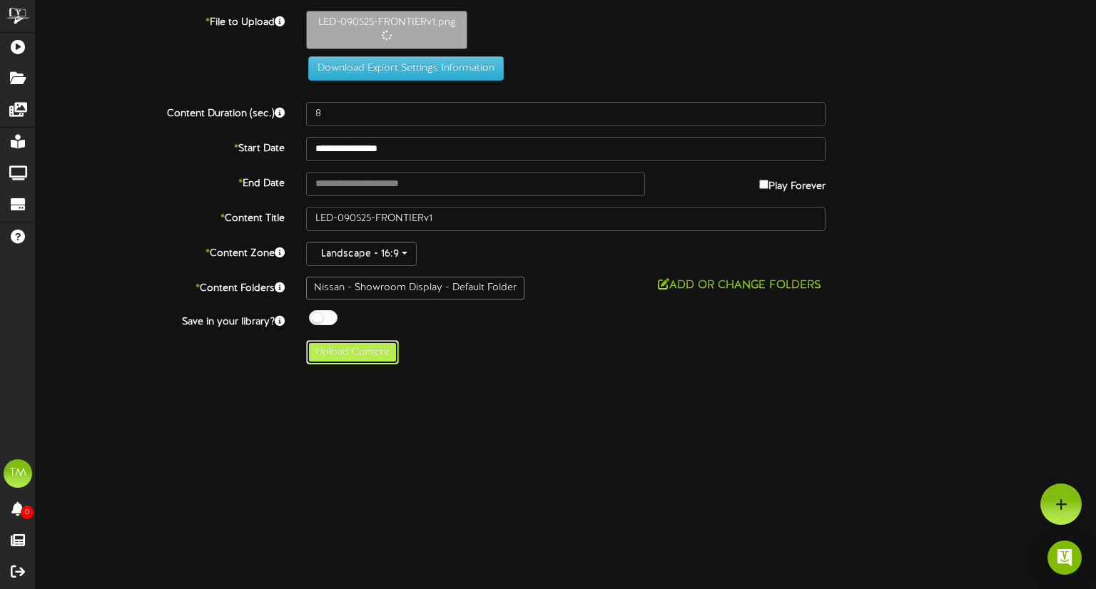
click at [374, 355] on button "Upload Content" at bounding box center [352, 352] width 93 height 24
type input "**********"
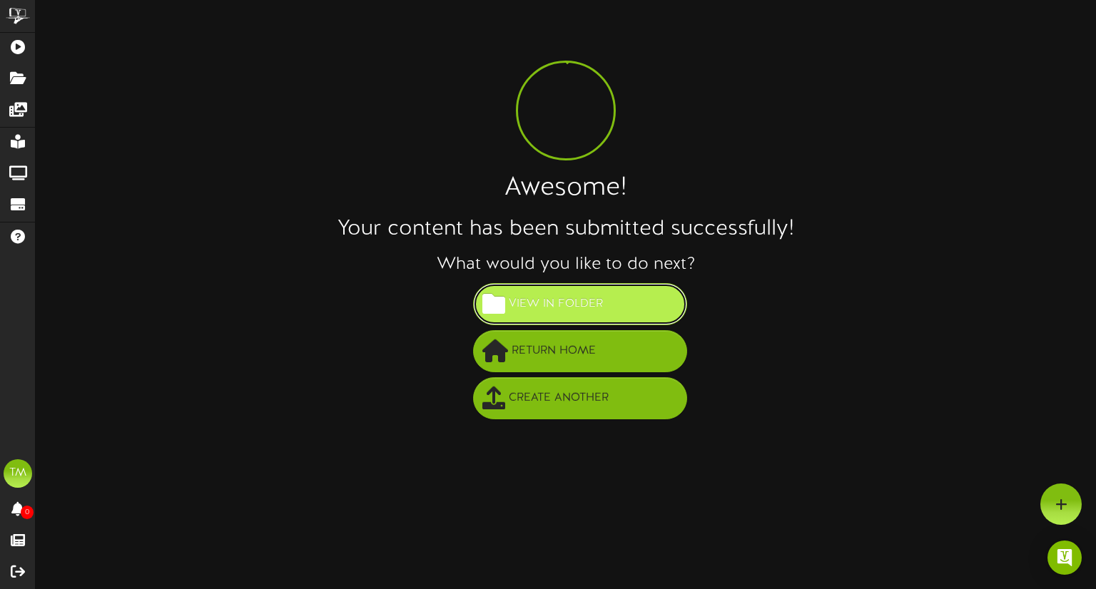
click at [570, 305] on span "View in Folder" at bounding box center [555, 305] width 101 height 24
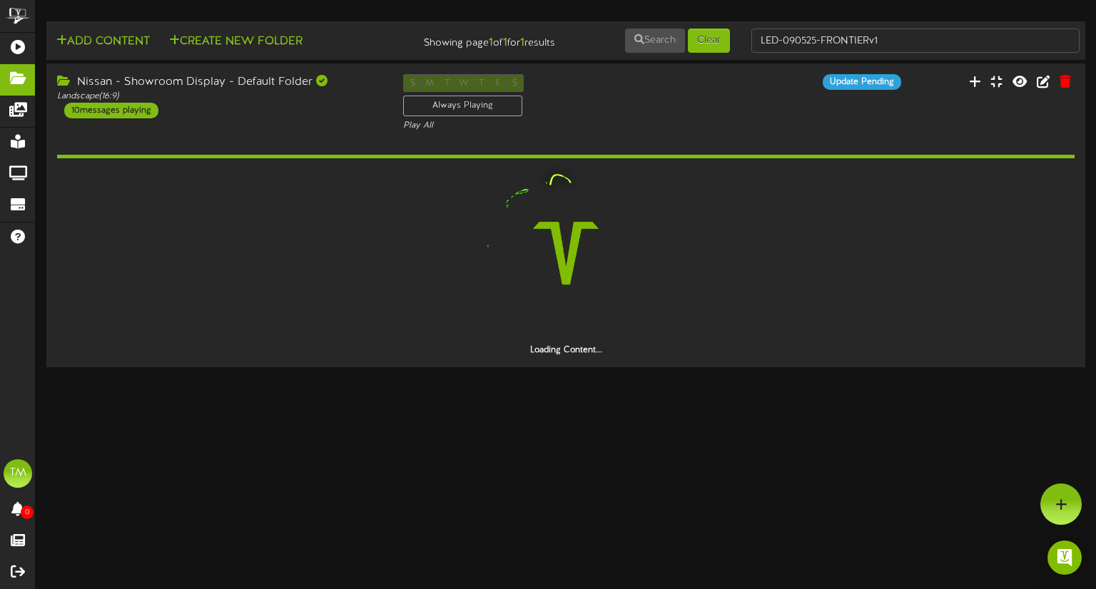
click at [1071, 169] on div "Nissan - Showroom Display - Default Folder Landscape ( 16:9 ) 10 messages playi…" at bounding box center [566, 217] width 1060 height 306
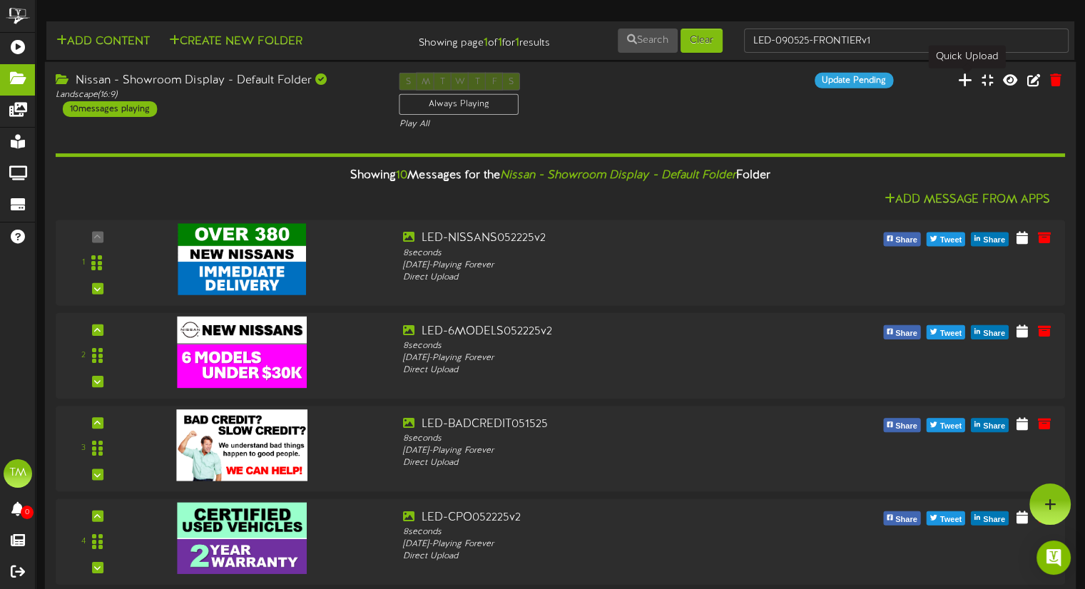
click at [966, 80] on icon at bounding box center [965, 79] width 14 height 16
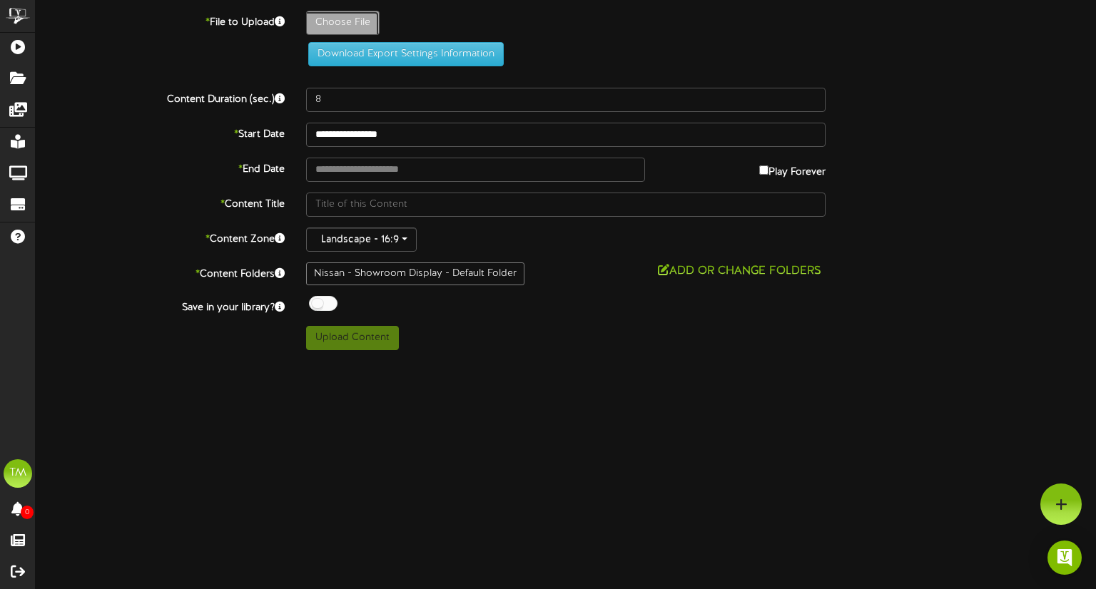
type input "**********"
type input "LED-090525-KICKSv1"
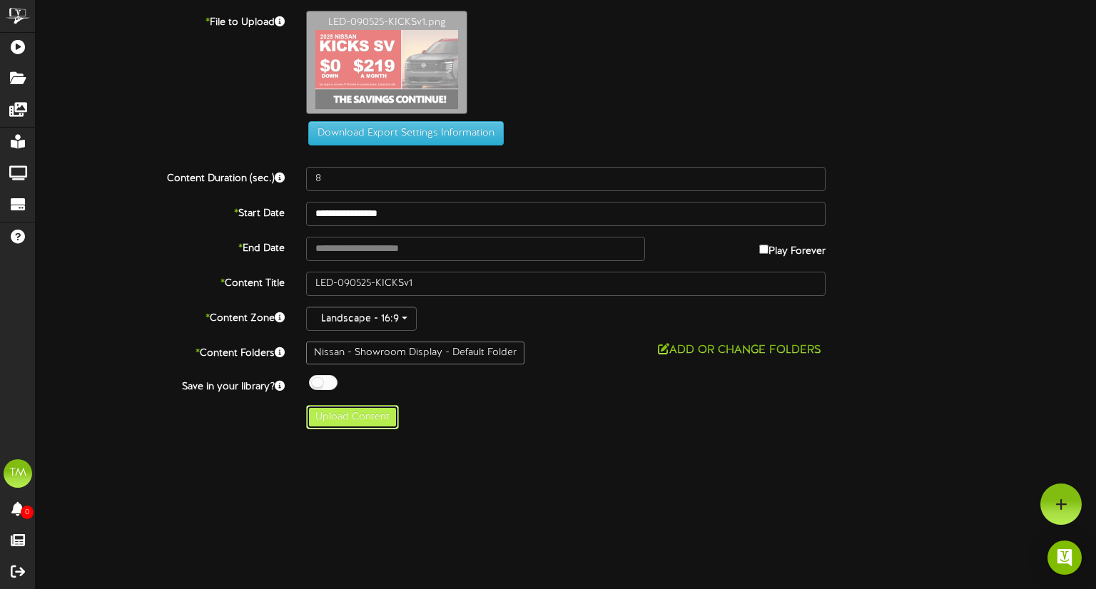
click at [364, 415] on button "Upload Content" at bounding box center [352, 417] width 93 height 24
type input "**********"
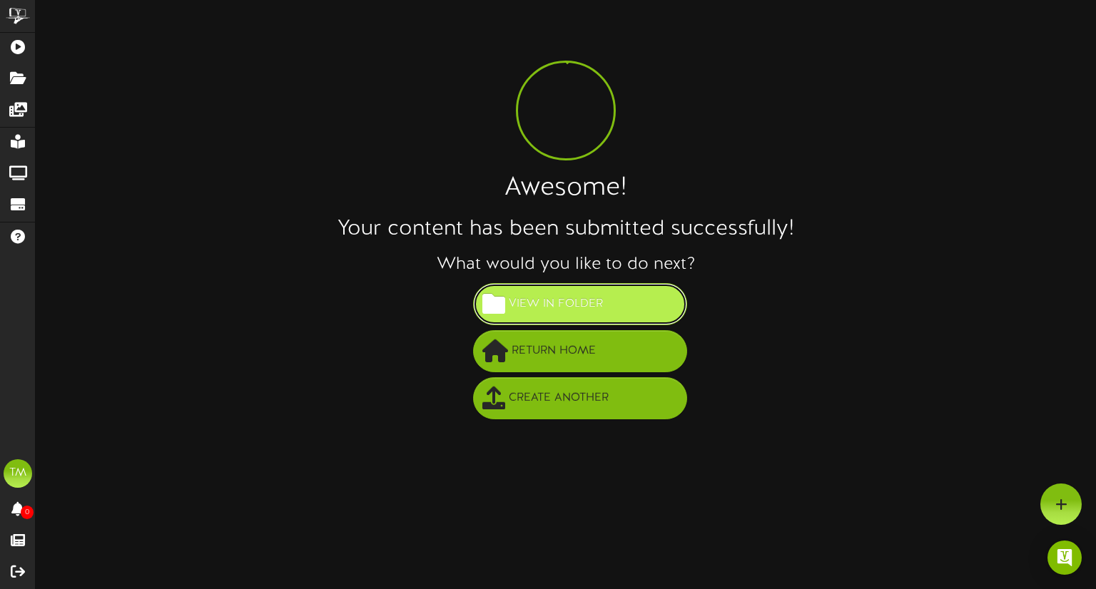
click at [552, 309] on span "View in Folder" at bounding box center [555, 305] width 101 height 24
